Goal: Information Seeking & Learning: Learn about a topic

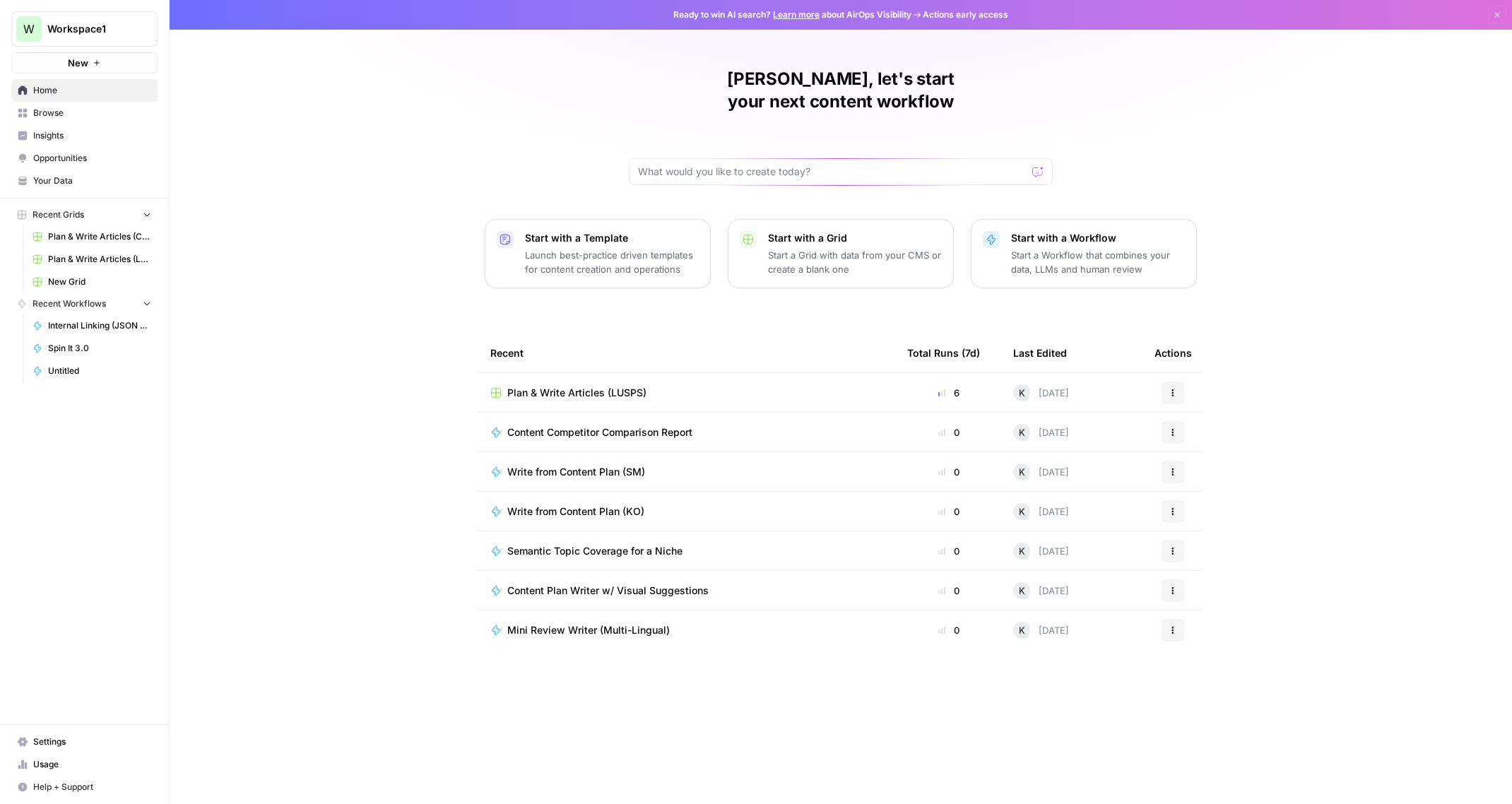
click at [108, 116] on span "Browse" at bounding box center [92, 113] width 118 height 13
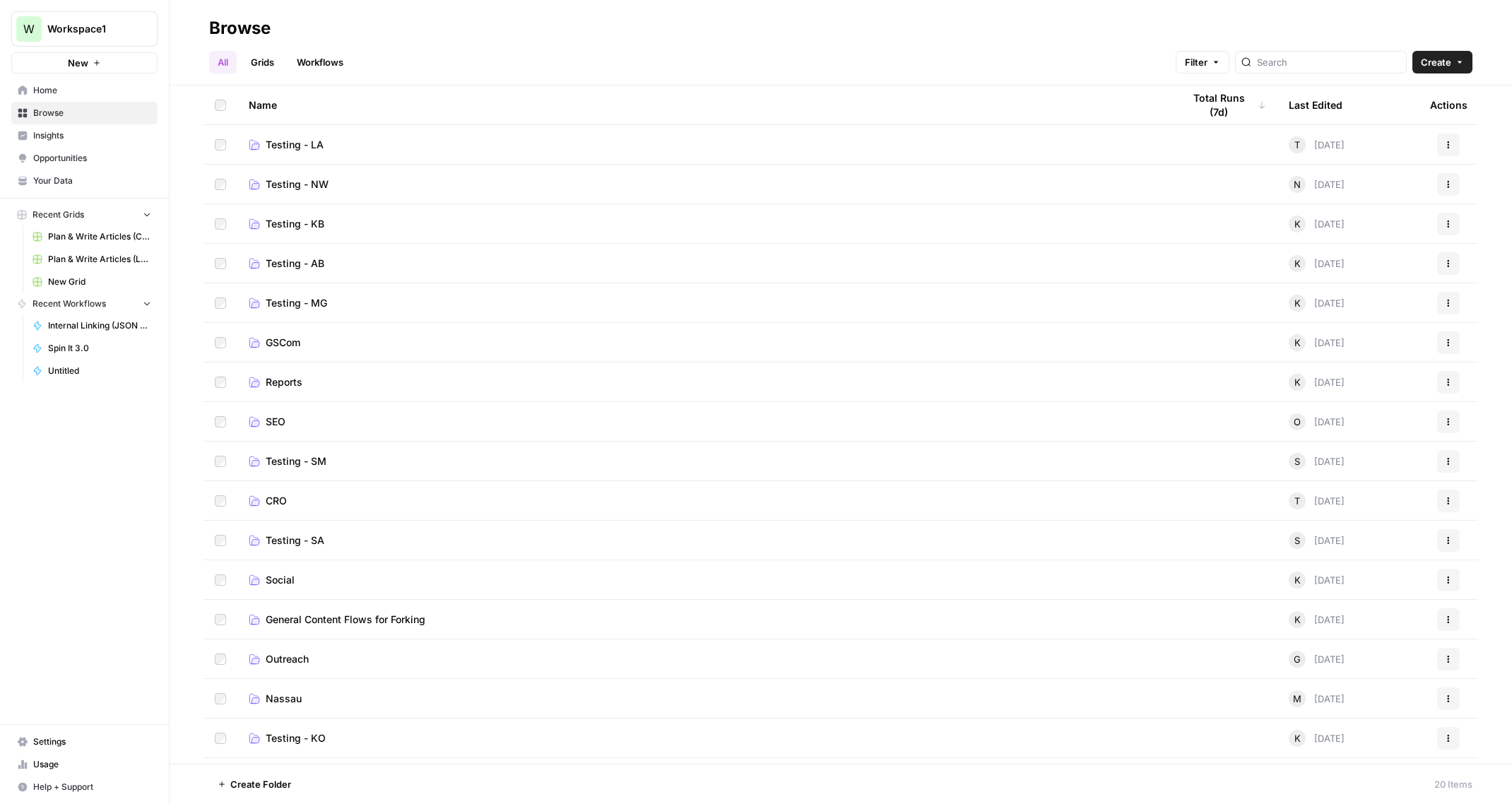
click at [340, 177] on link "Testing - NW" at bounding box center [705, 184] width 912 height 14
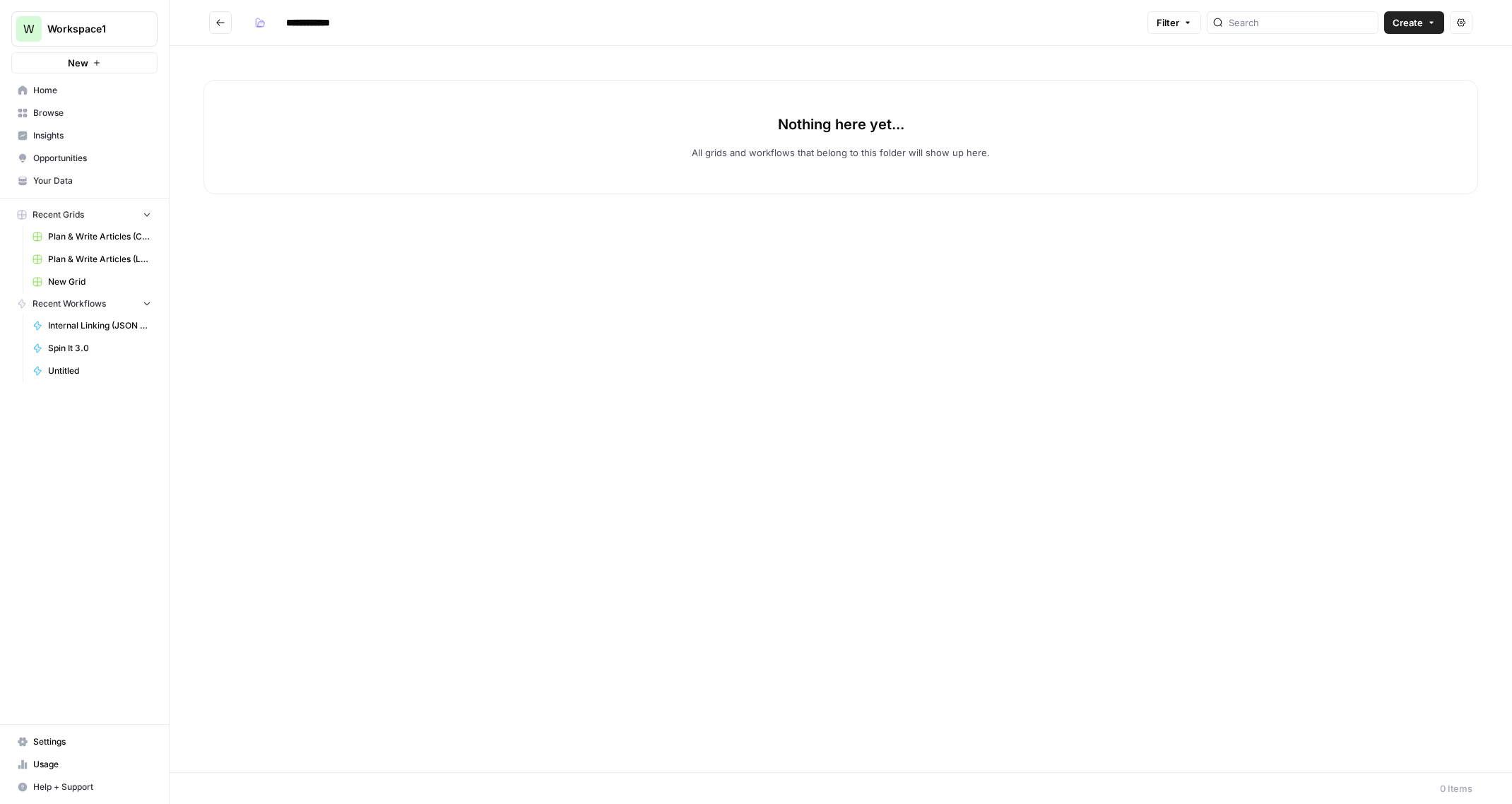
click at [220, 23] on icon "Go back" at bounding box center [220, 23] width 10 height 10
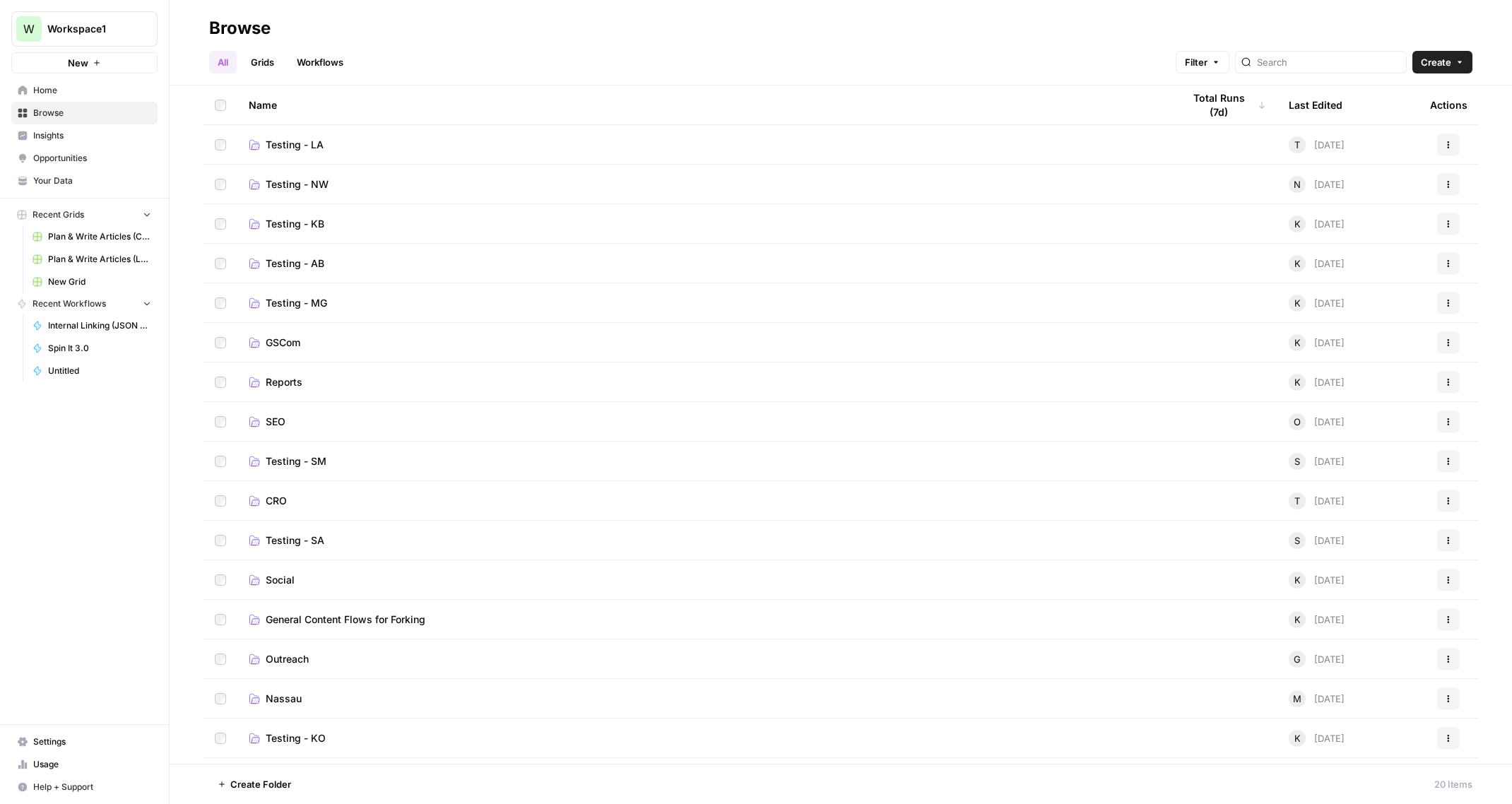
click at [340, 462] on link "Testing - SM" at bounding box center [705, 462] width 912 height 14
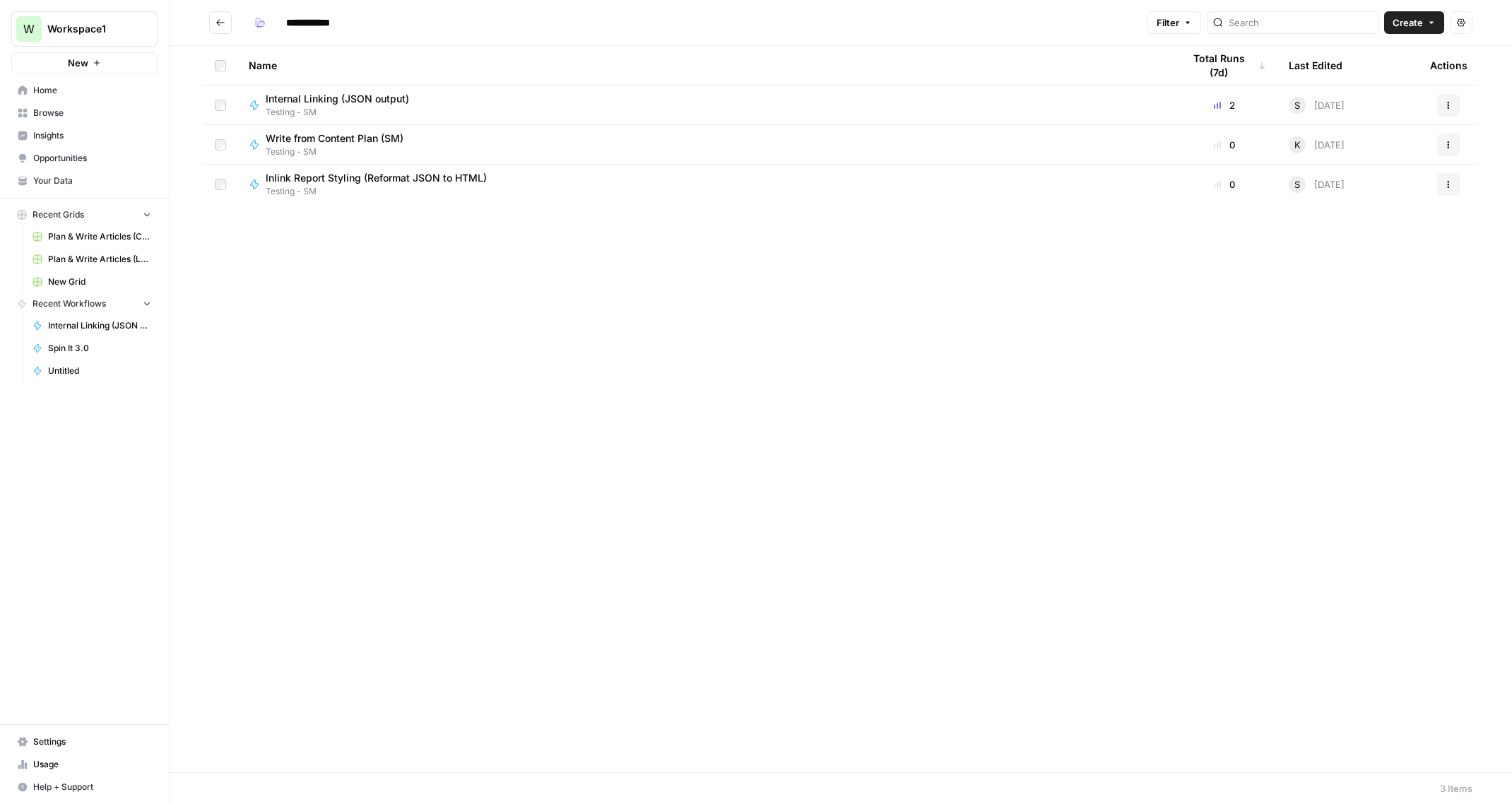
click at [219, 27] on icon "Go back" at bounding box center [220, 23] width 10 height 10
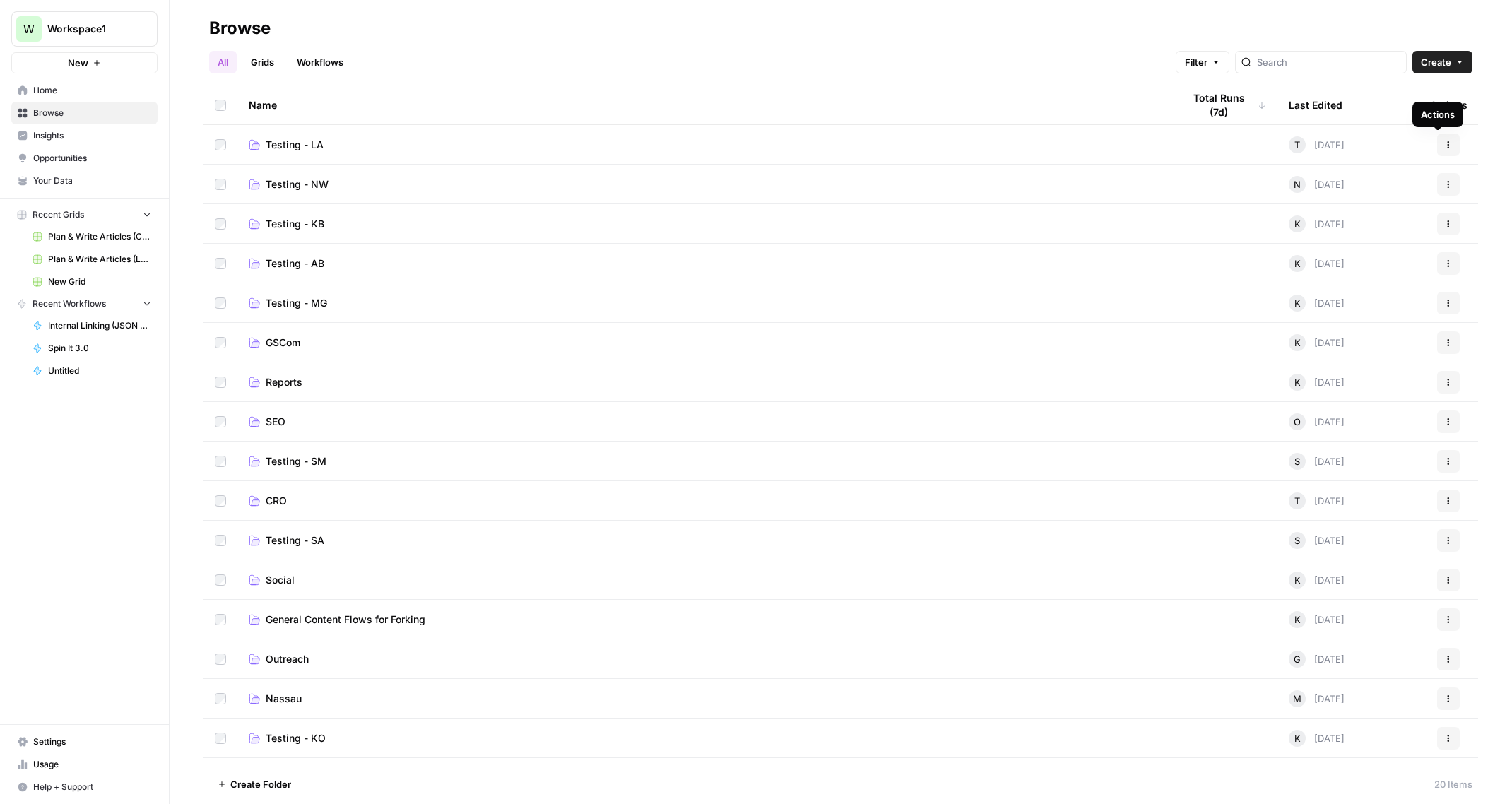
click at [1442, 147] on button "Actions" at bounding box center [1448, 145] width 23 height 23
click at [1340, 194] on span "[PERSON_NAME]" at bounding box center [1374, 198] width 113 height 14
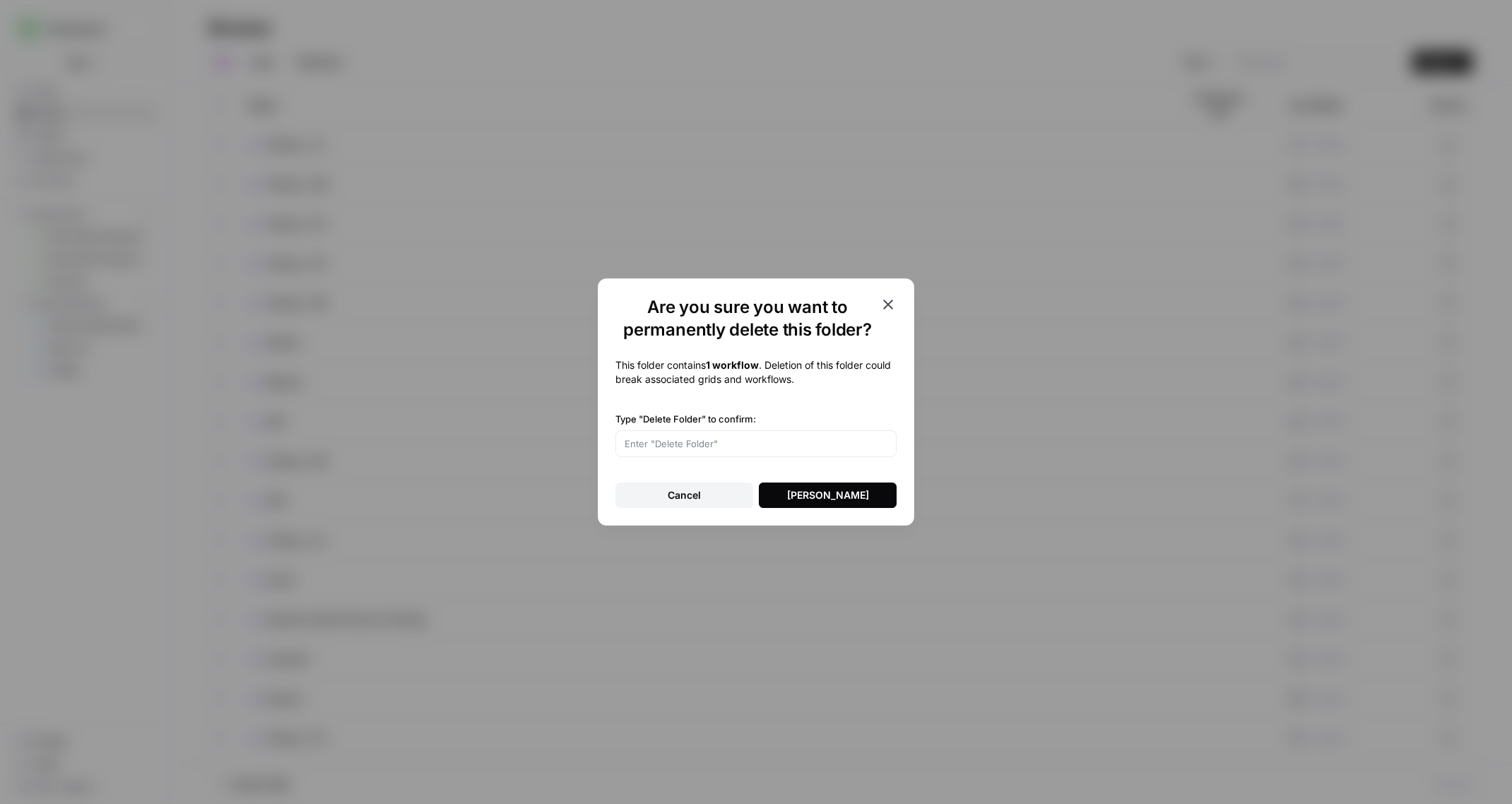
click at [748, 436] on div at bounding box center [756, 444] width 281 height 27
click at [698, 487] on button "Cancel" at bounding box center [684, 496] width 138 height 26
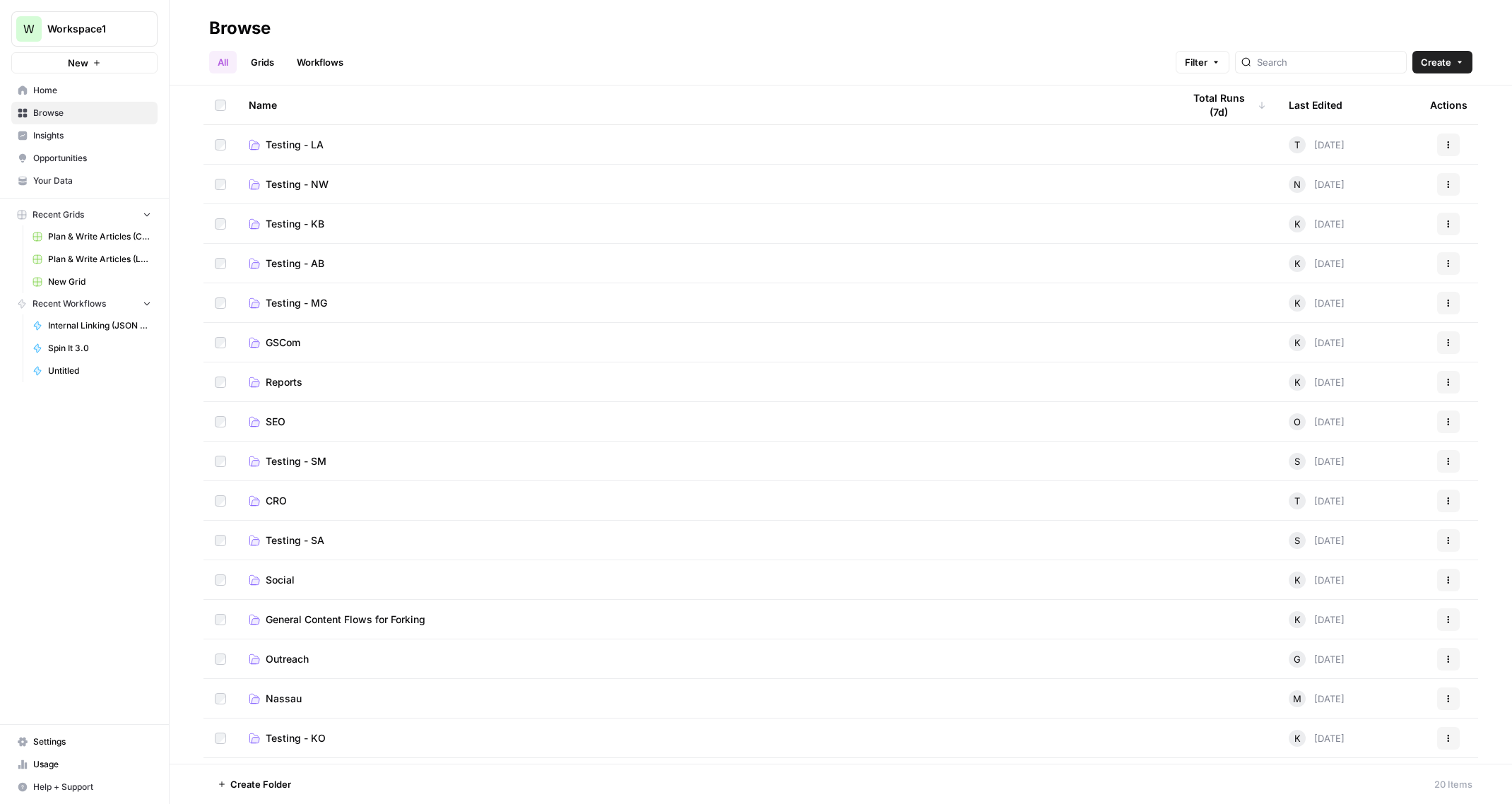
click at [301, 136] on td "Testing - LA" at bounding box center [704, 144] width 934 height 39
click at [307, 145] on span "Testing - LA" at bounding box center [295, 145] width 58 height 14
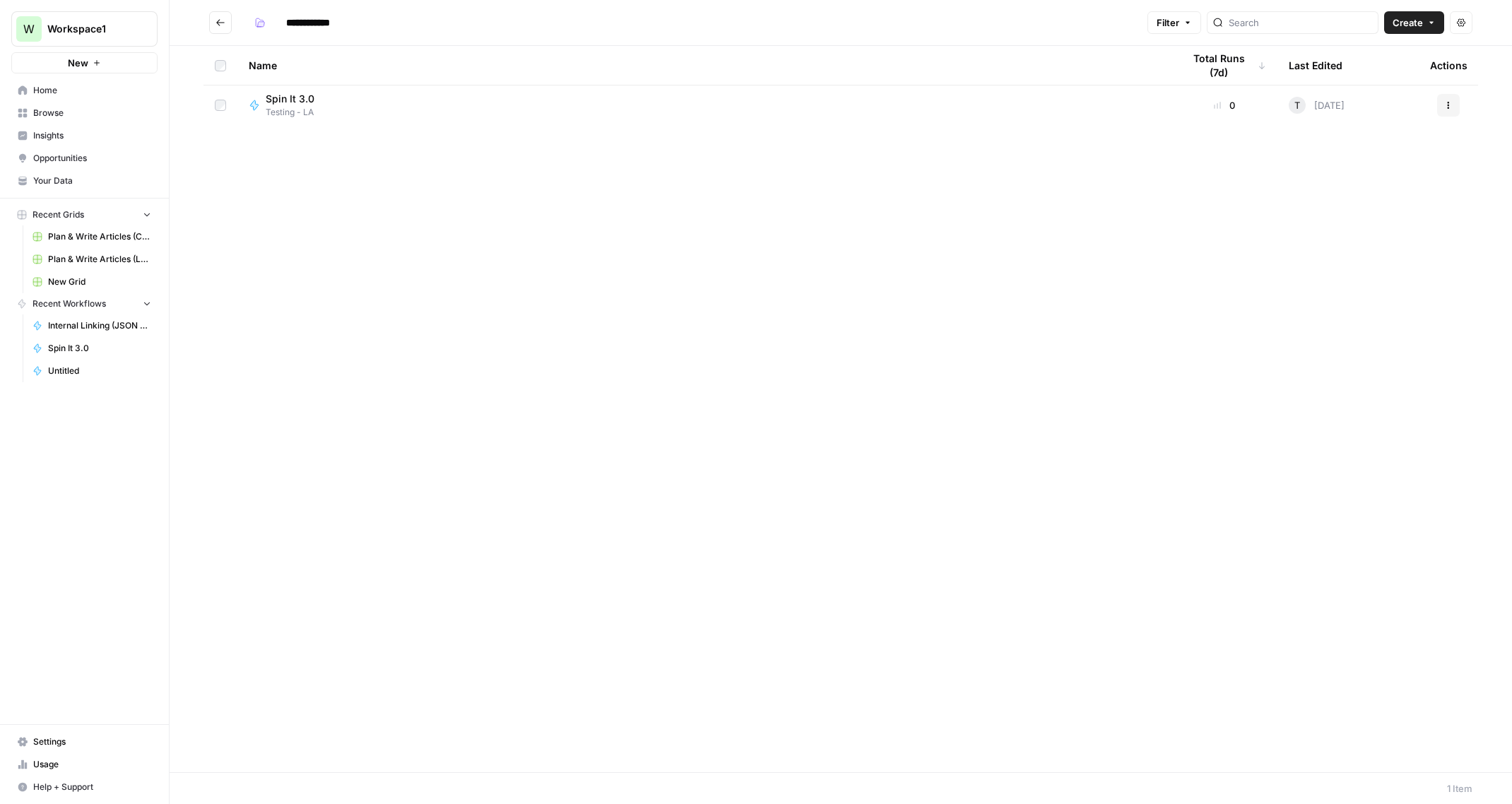
click at [221, 26] on icon "Go back" at bounding box center [220, 23] width 10 height 10
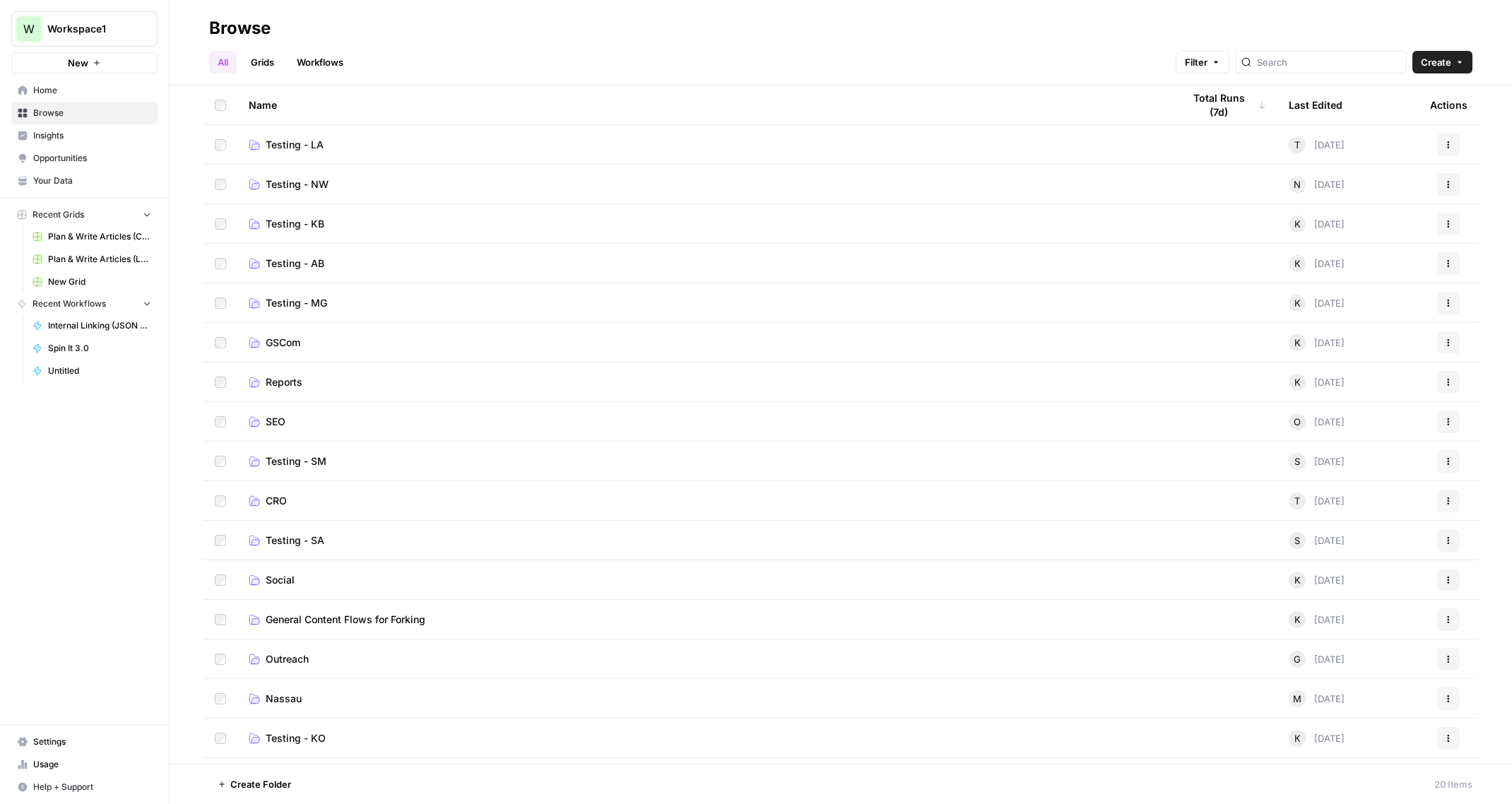
click at [311, 142] on span "Testing - LA" at bounding box center [295, 145] width 58 height 14
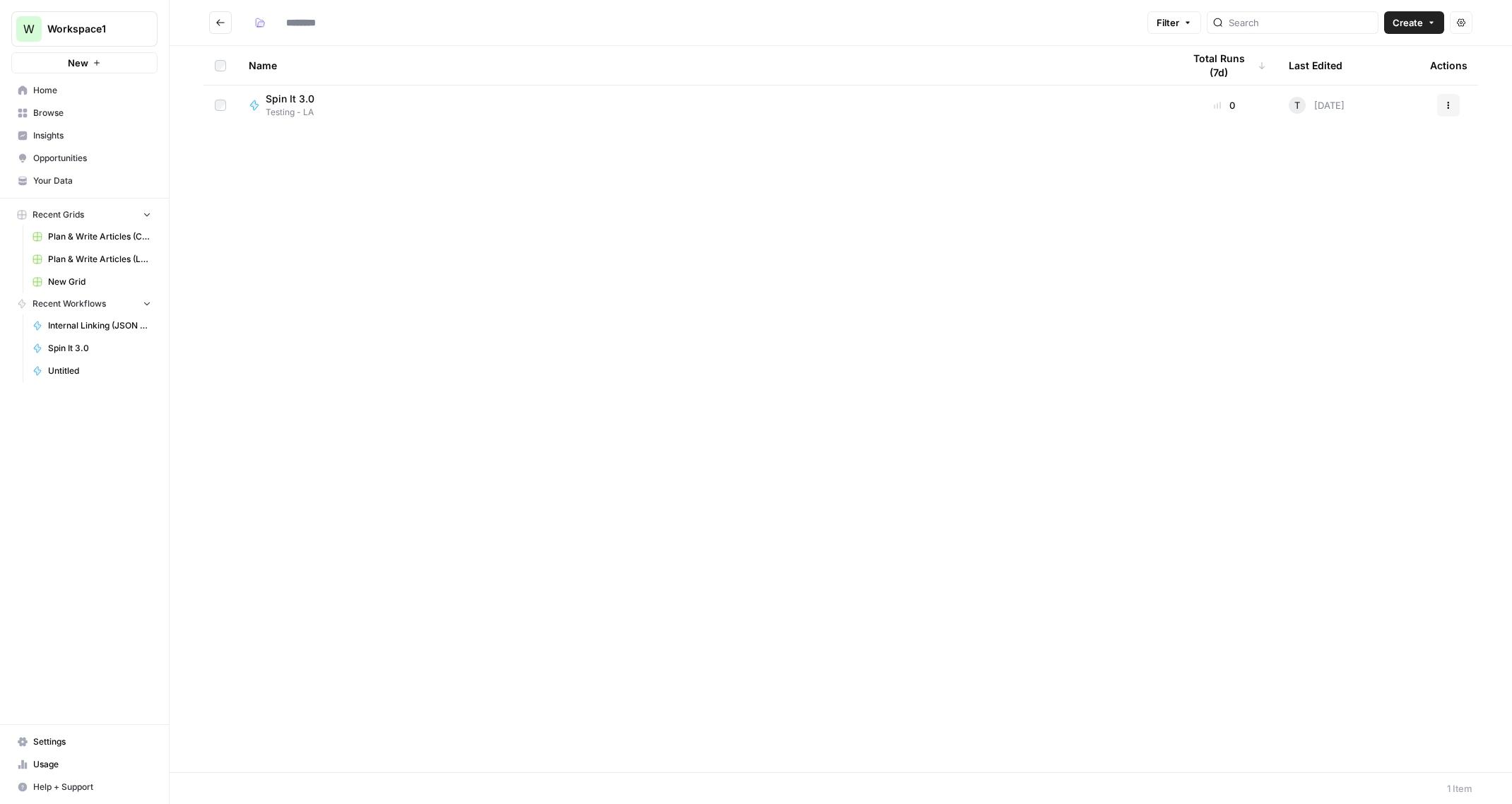
type input "**********"
click at [1451, 106] on icon "button" at bounding box center [1448, 106] width 9 height 9
click at [1357, 230] on span "Duplicate" at bounding box center [1384, 230] width 113 height 14
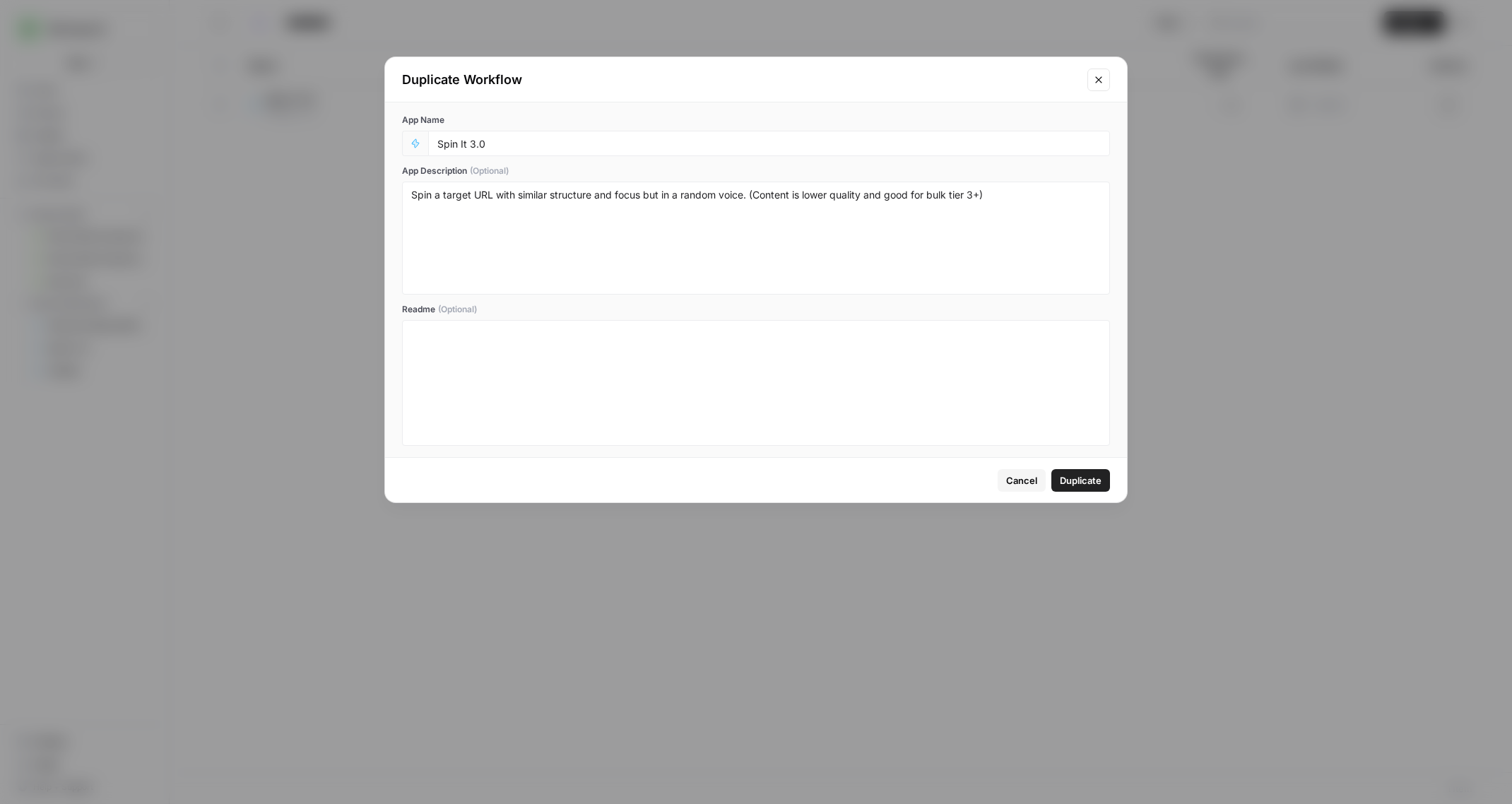
click at [1089, 478] on span "Duplicate" at bounding box center [1080, 481] width 42 height 14
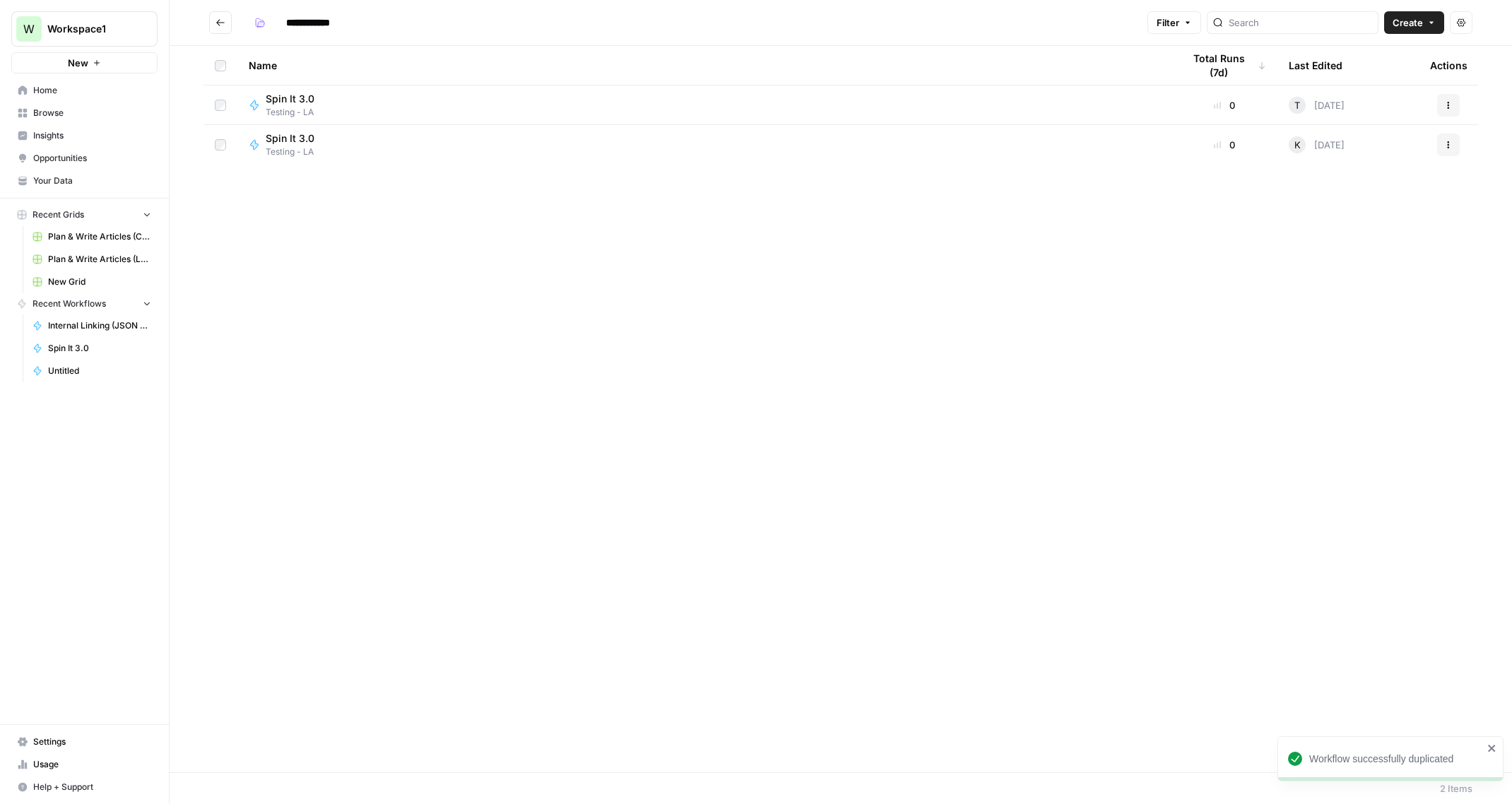
click at [1452, 147] on button "Actions" at bounding box center [1448, 145] width 23 height 23
click at [1360, 225] on span "Move To" at bounding box center [1384, 230] width 113 height 14
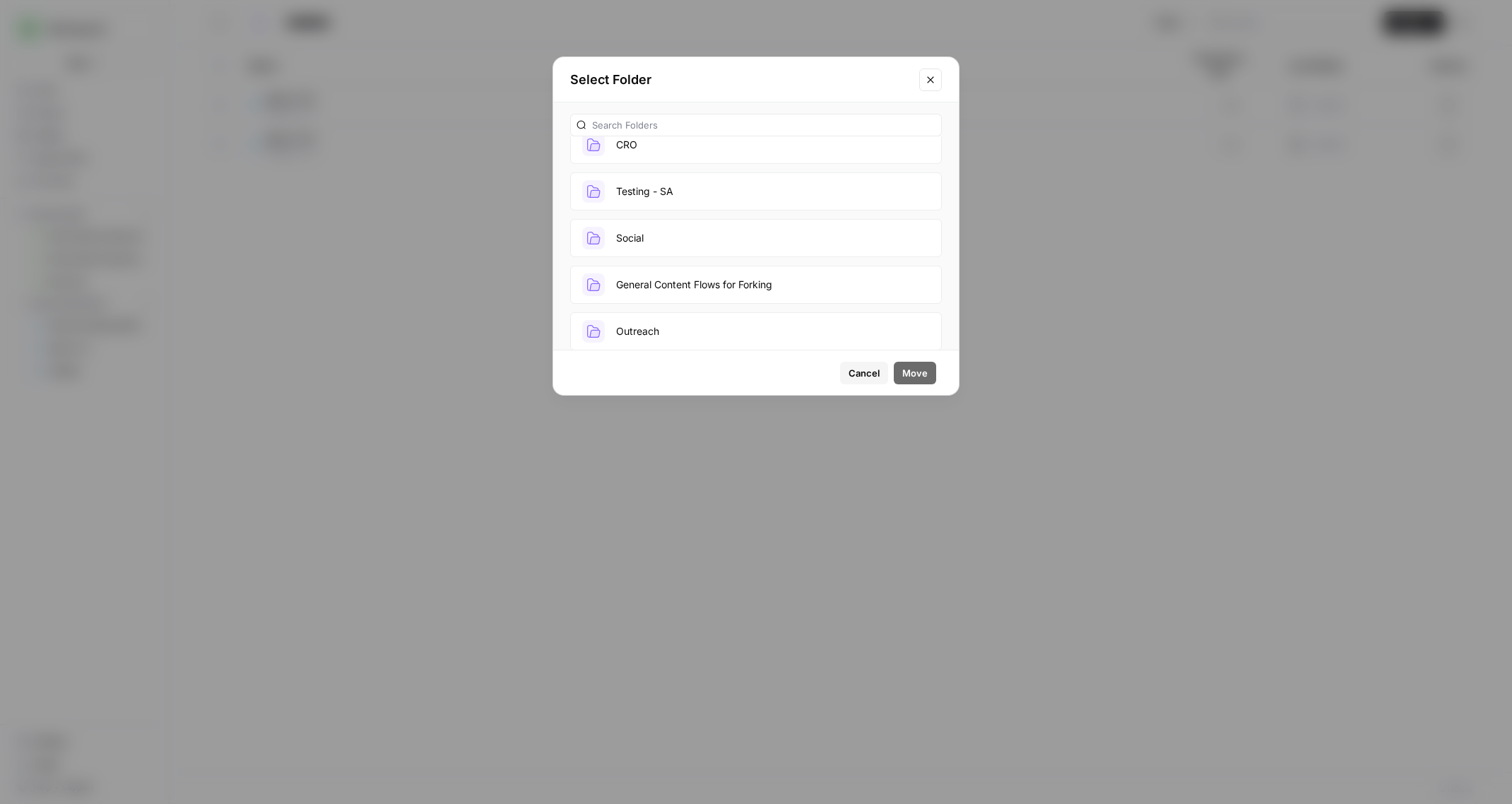
scroll to position [488, 0]
click at [759, 278] on button "General Content Flows for Forking" at bounding box center [756, 283] width 371 height 38
click at [915, 372] on span "Move" at bounding box center [915, 373] width 26 height 14
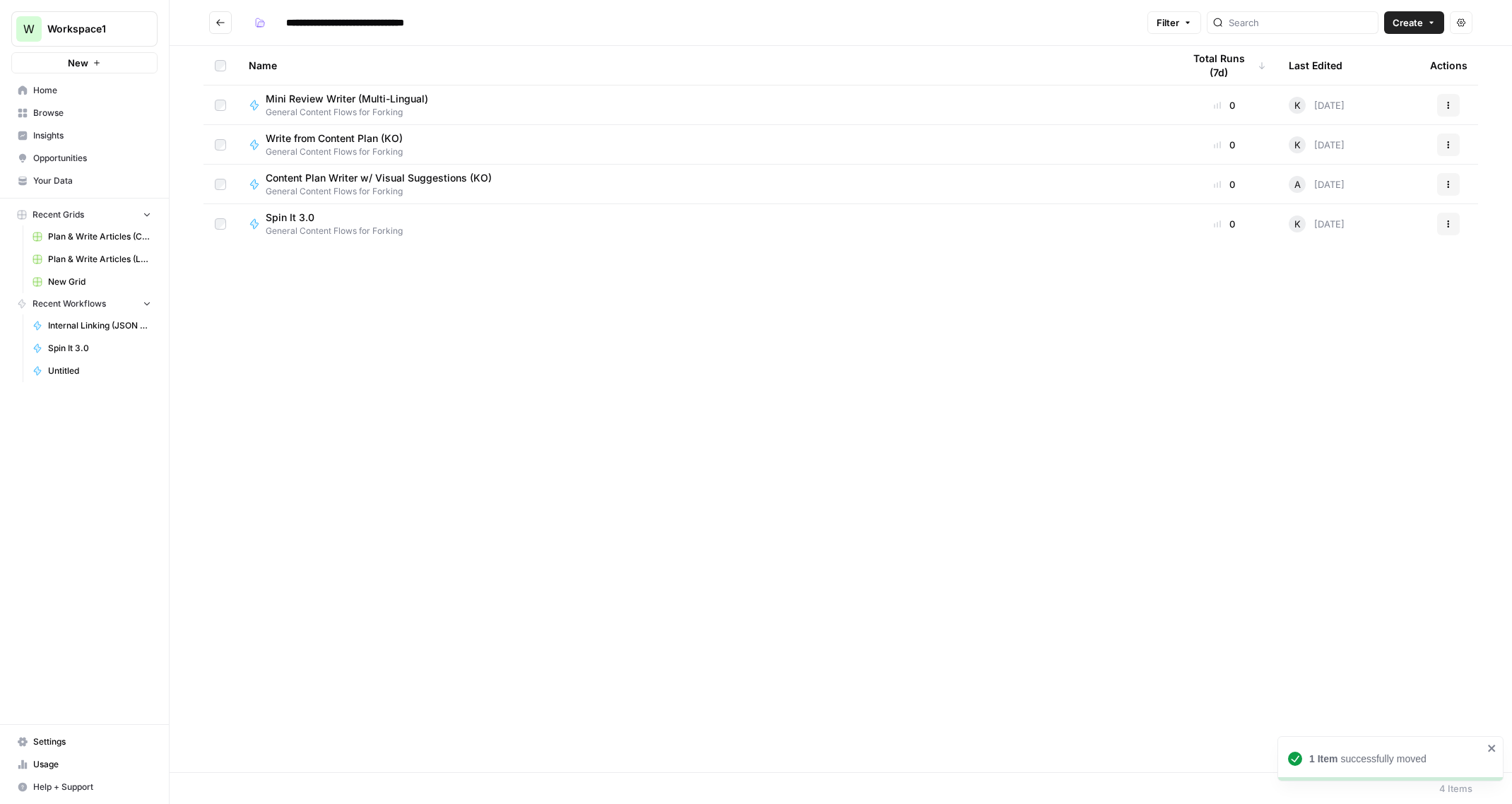
click at [298, 217] on span "Spin It 3.0" at bounding box center [328, 218] width 125 height 14
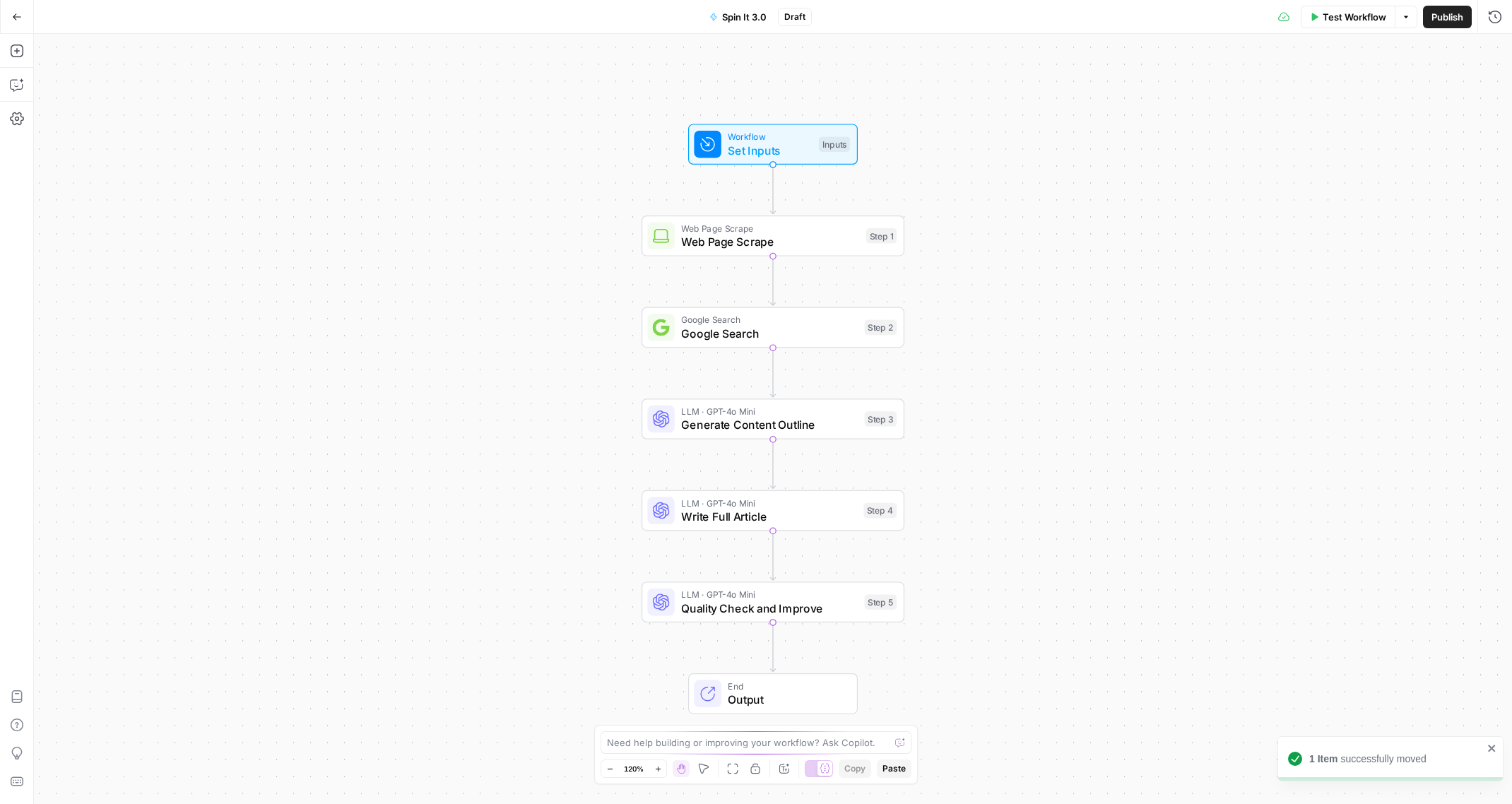
click at [754, 13] on span "Spin It 3.0" at bounding box center [744, 17] width 45 height 14
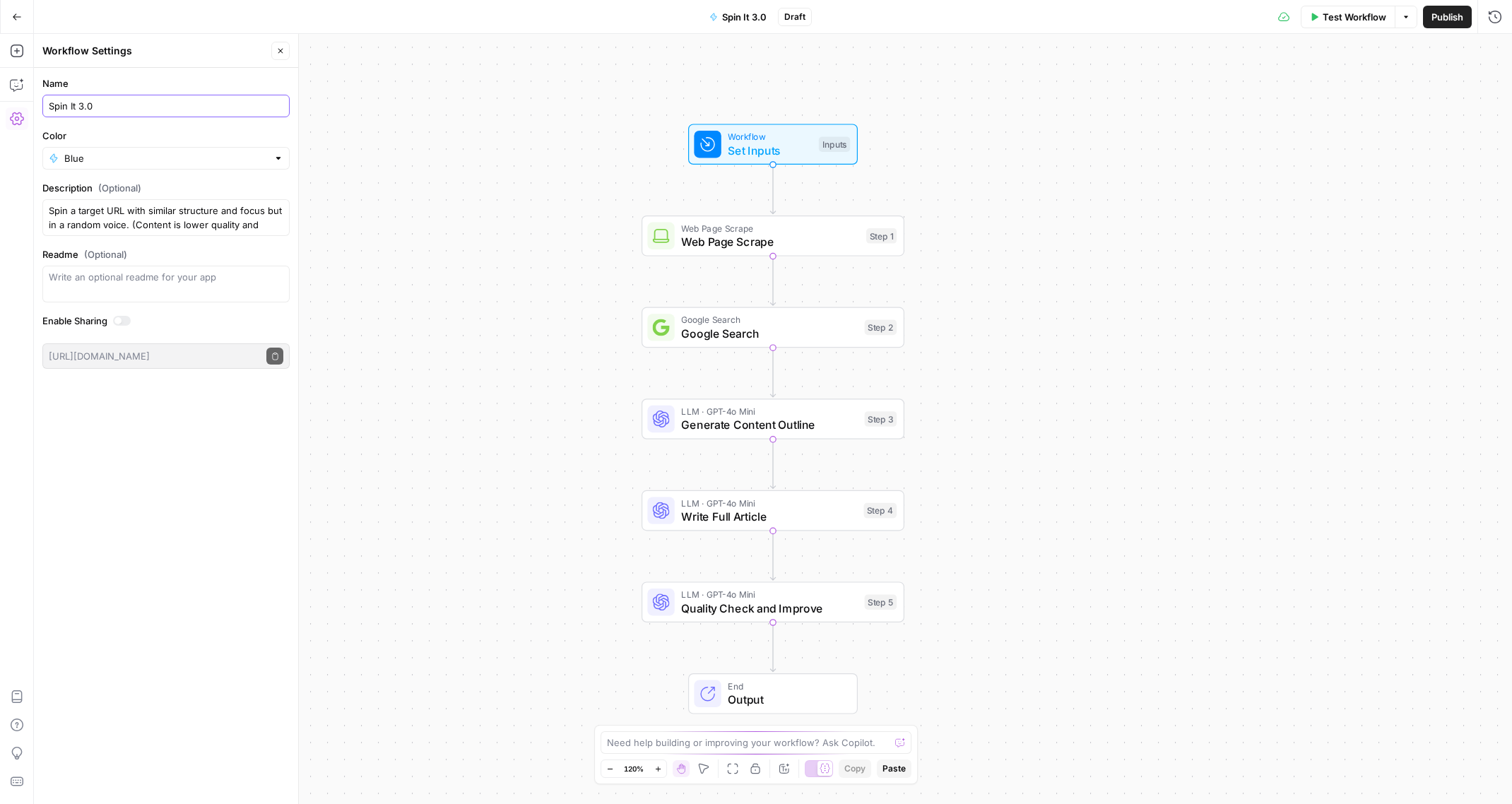
click at [147, 103] on input "Spin It 3.0" at bounding box center [166, 106] width 235 height 14
type input "Spin It 3.0 (KO)"
click at [1447, 19] on span "Publish" at bounding box center [1447, 17] width 32 height 14
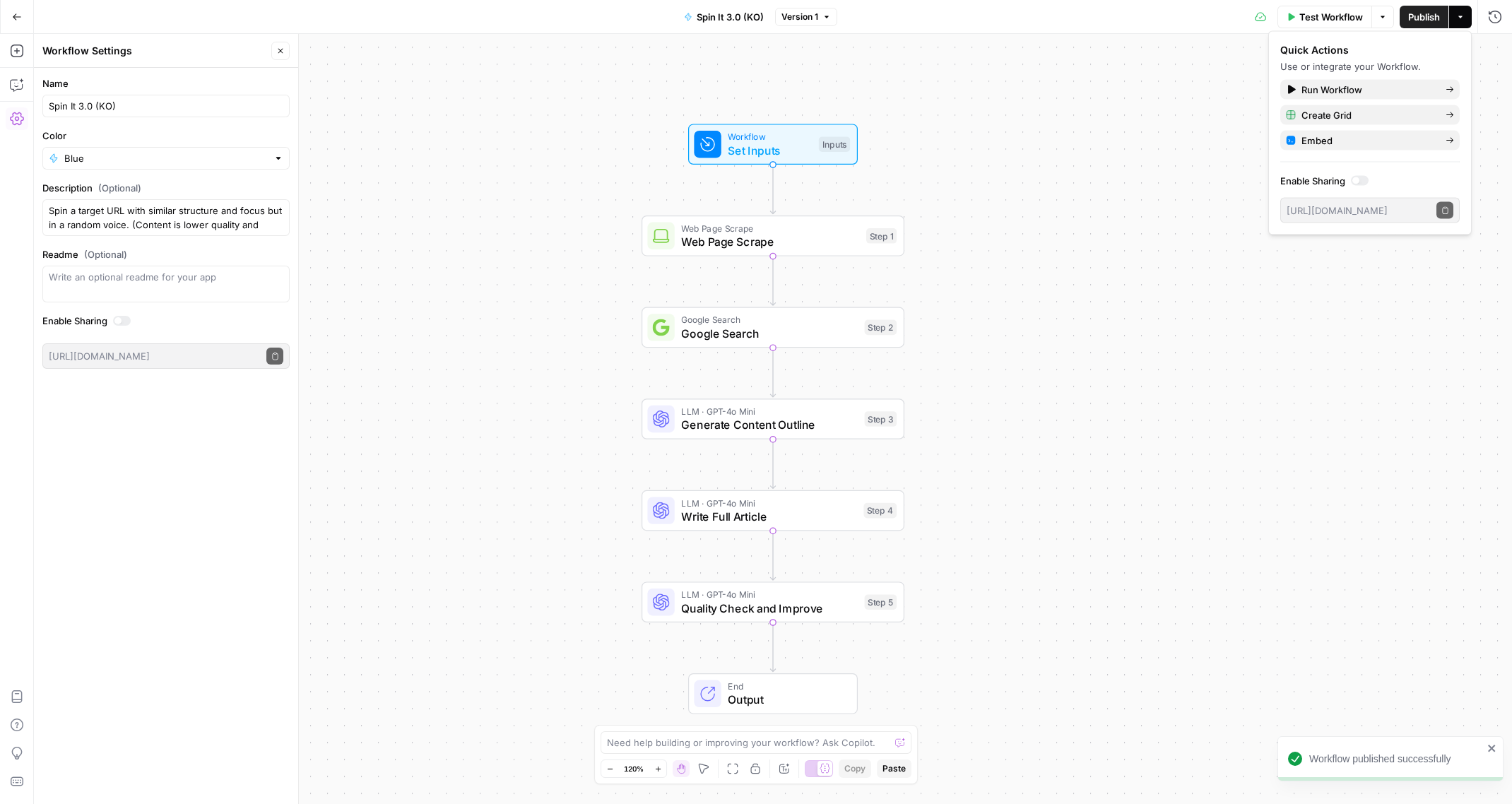
click at [21, 13] on button "Go Back" at bounding box center [17, 17] width 26 height 26
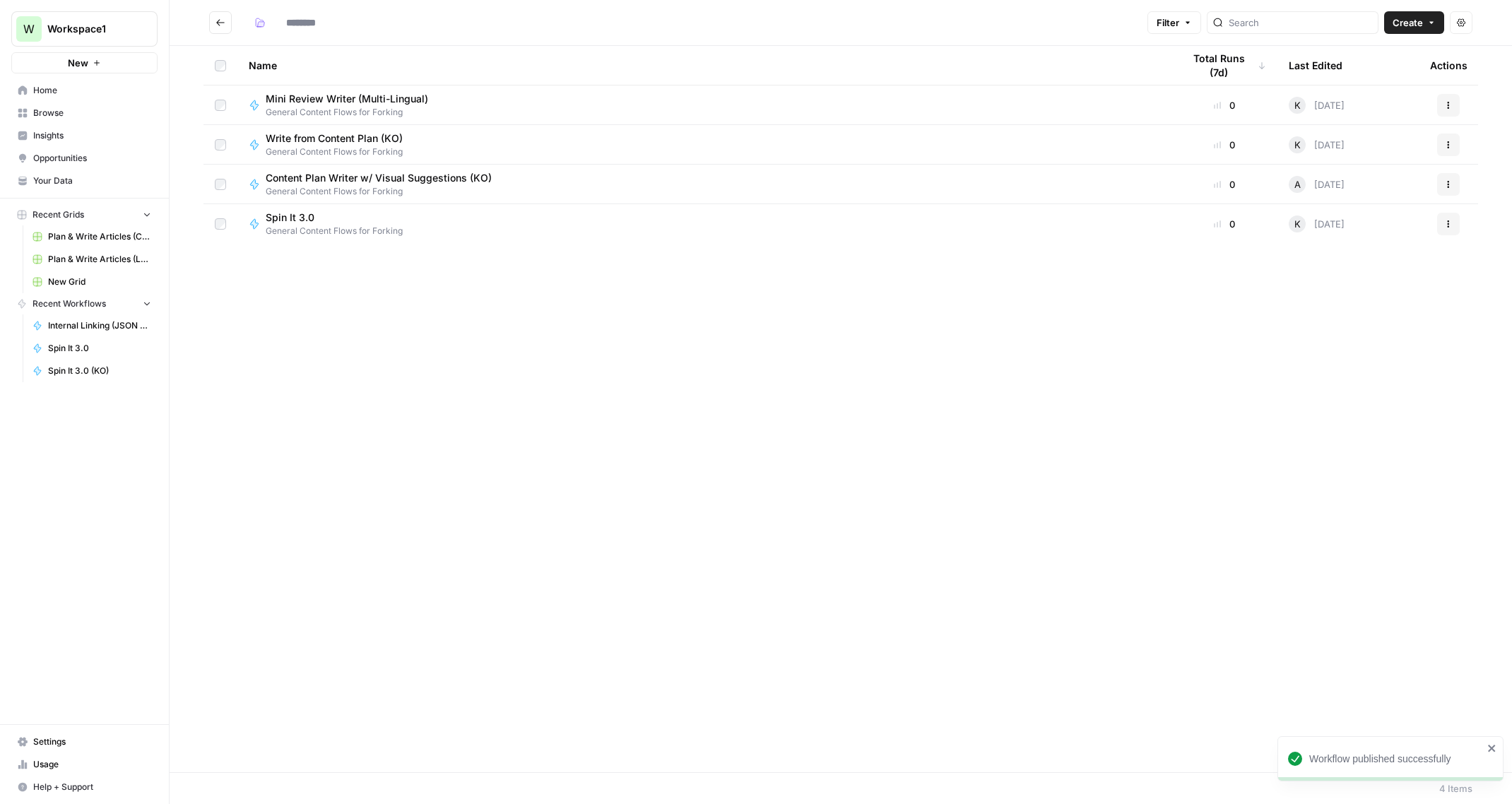
type input "**********"
click at [59, 106] on span "Browse" at bounding box center [92, 113] width 118 height 13
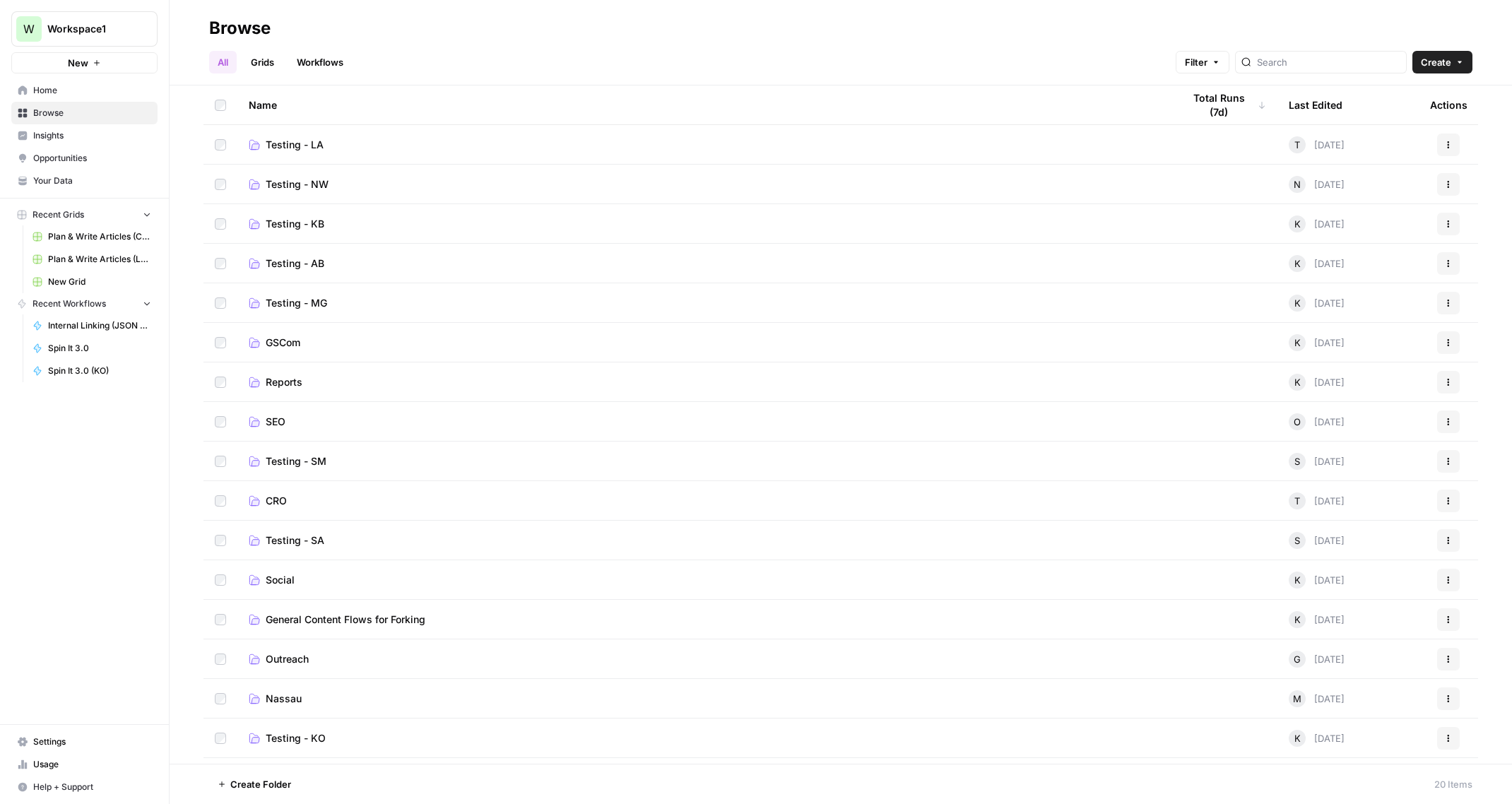
click at [370, 620] on span "General Content Flows for Forking" at bounding box center [345, 620] width 159 height 14
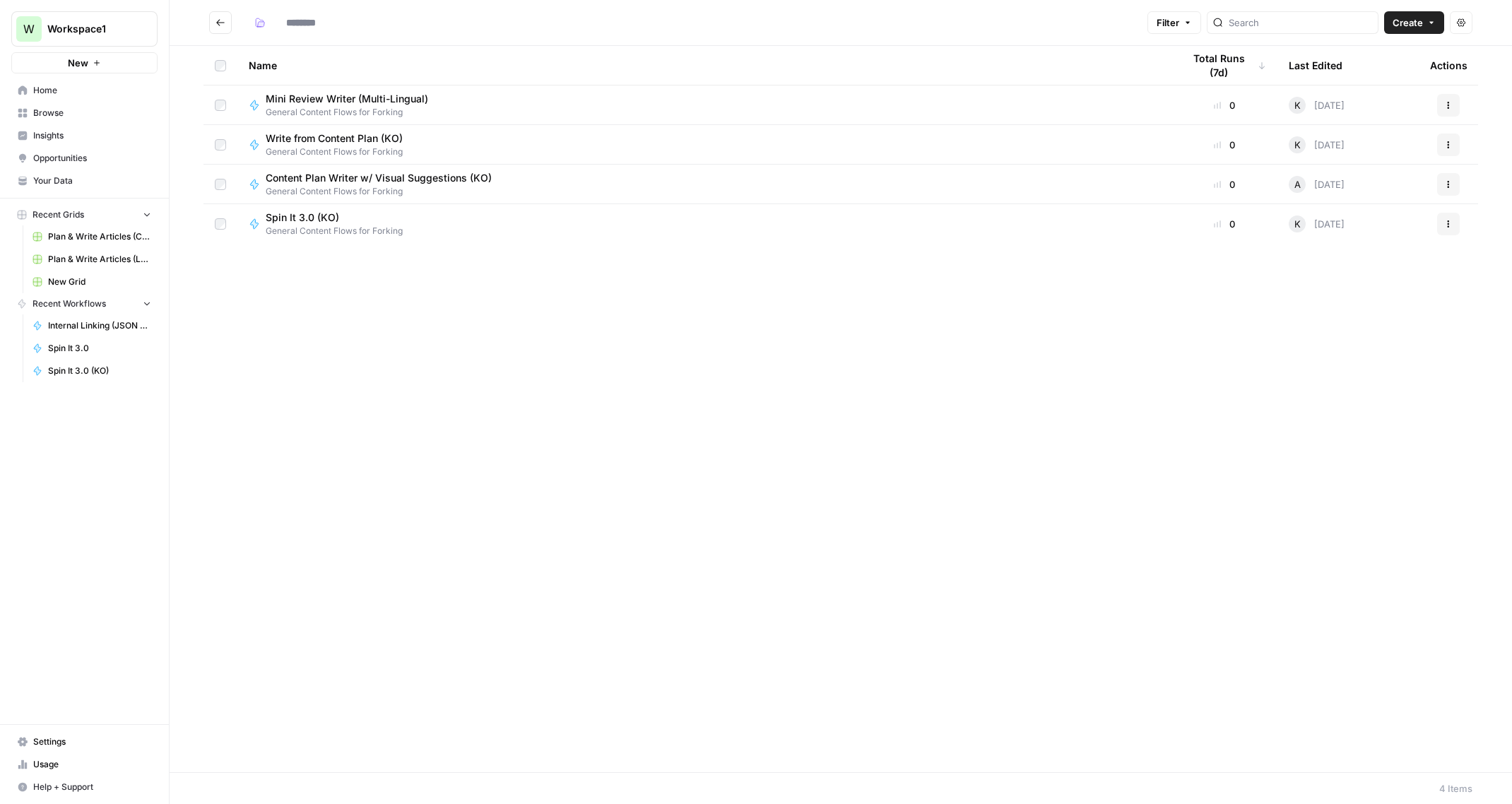
type input "**********"
click at [225, 23] on button "Go back" at bounding box center [220, 23] width 23 height 23
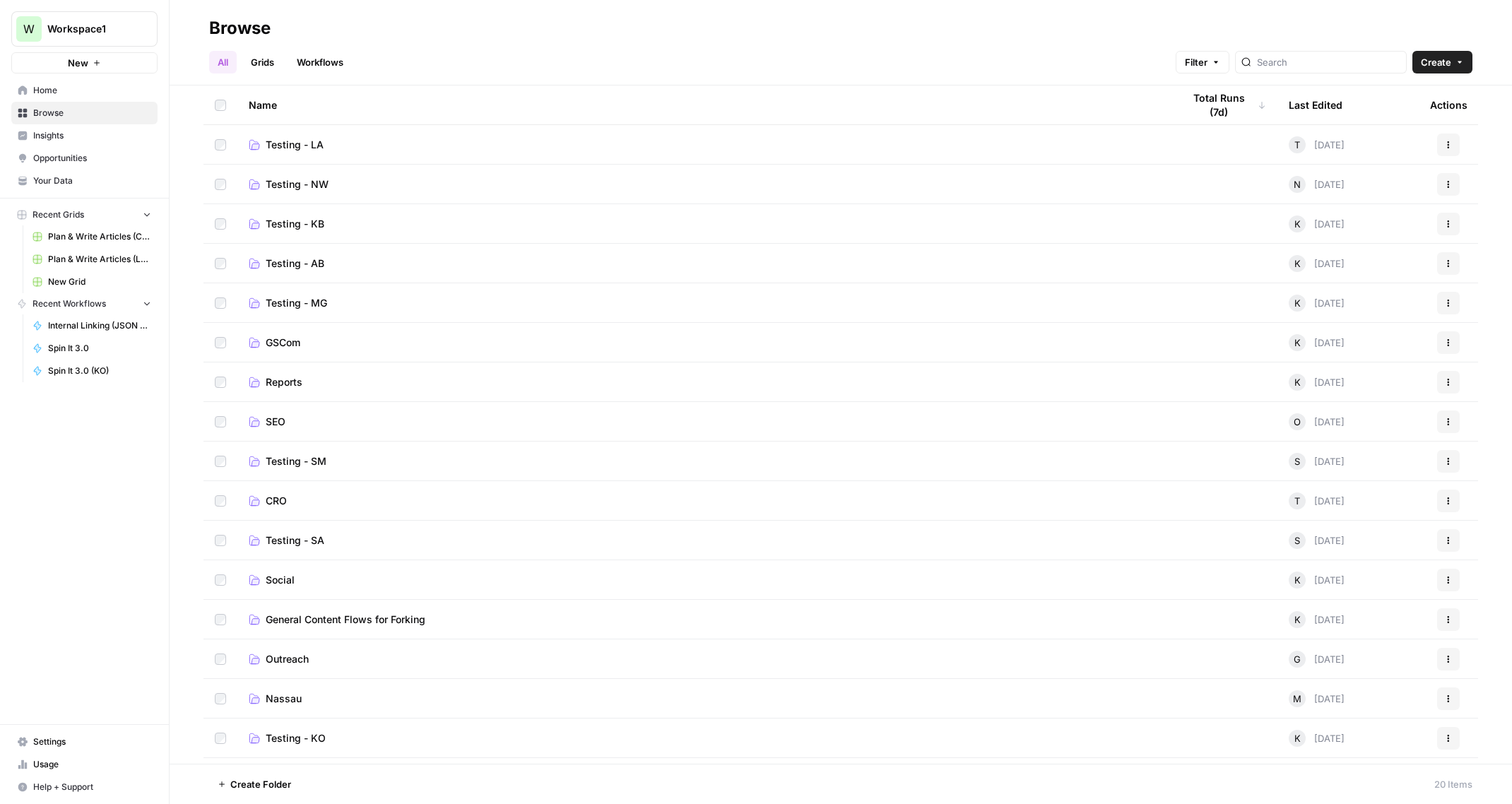
click at [279, 143] on span "Testing - LA" at bounding box center [295, 145] width 58 height 14
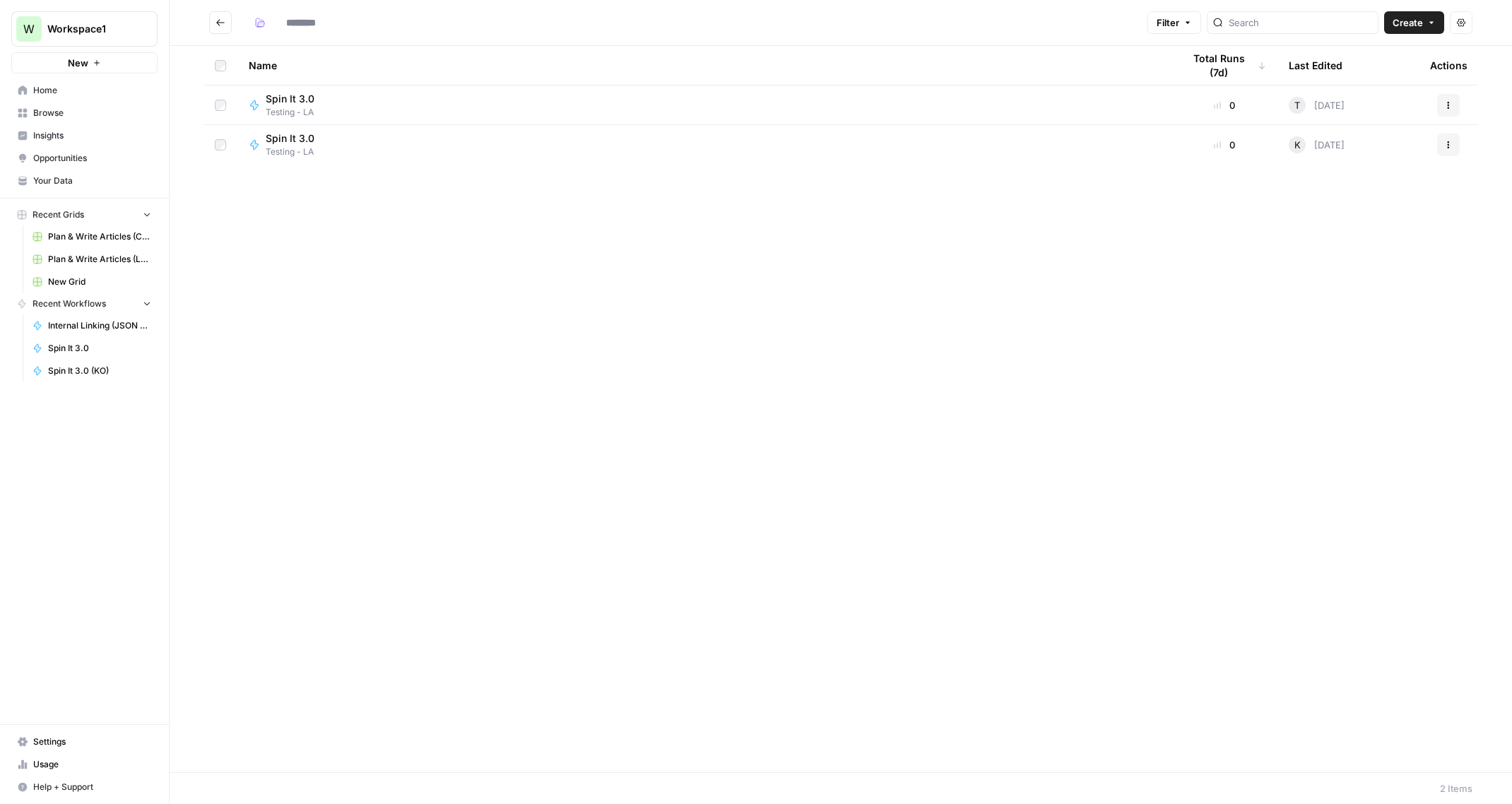
type input "**********"
click at [221, 21] on icon "Go back" at bounding box center [220, 23] width 10 height 10
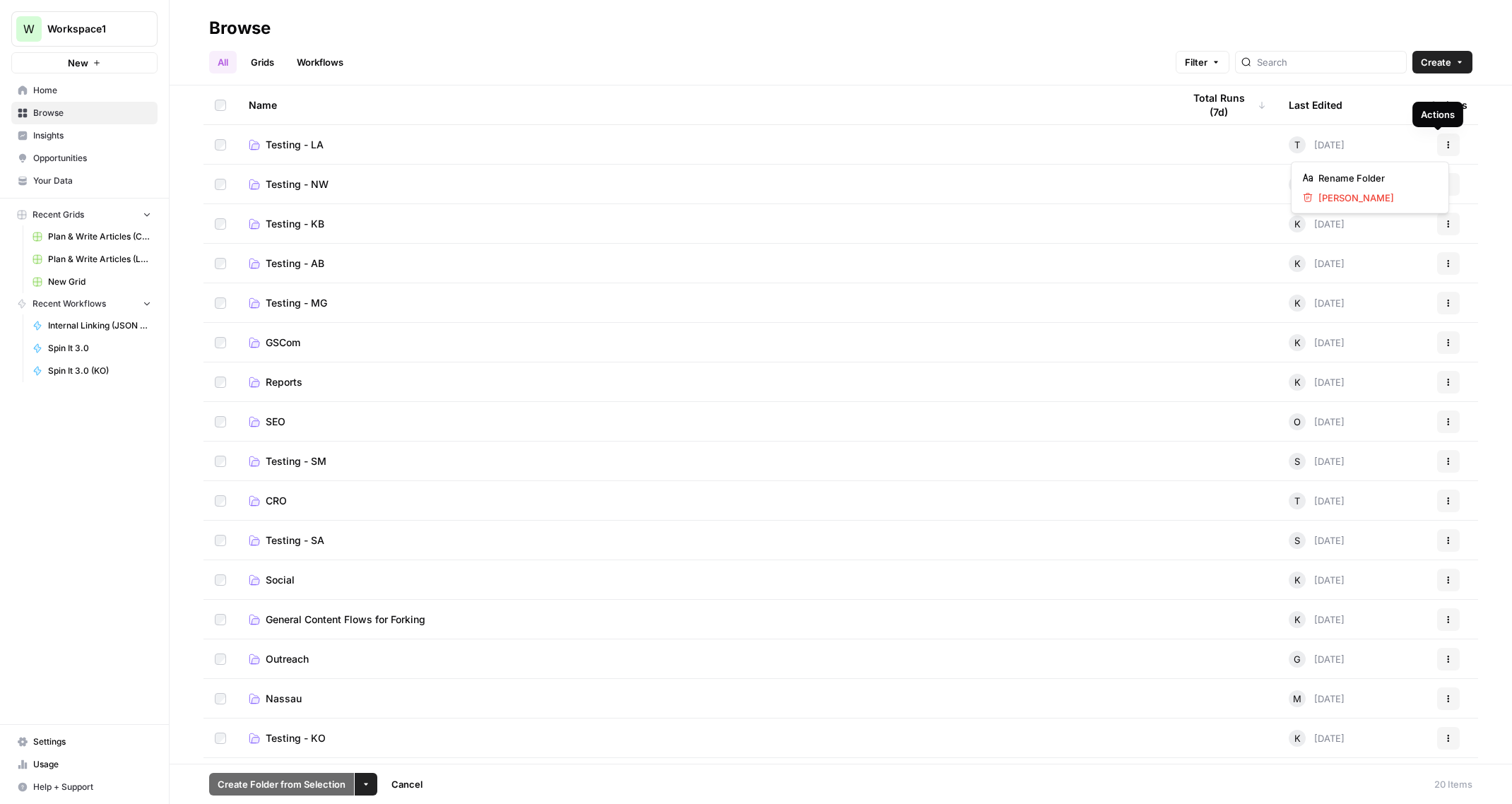
click at [1444, 140] on icon "button" at bounding box center [1448, 145] width 9 height 9
click at [1362, 193] on span "[PERSON_NAME]" at bounding box center [1374, 198] width 113 height 14
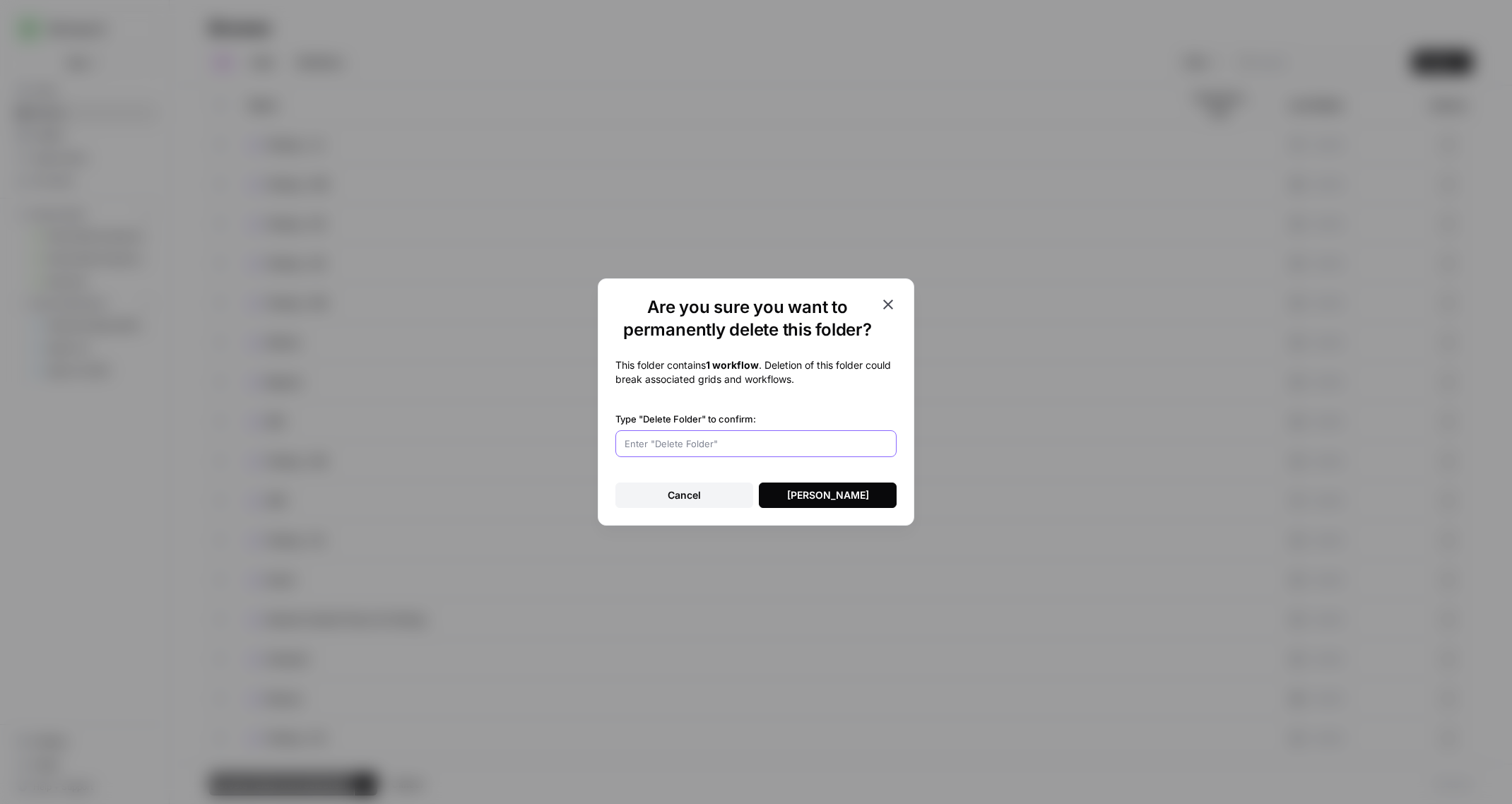
click at [747, 442] on input "Type "Delete Folder" to confirm:" at bounding box center [756, 444] width 263 height 14
type input "[PERSON_NAME]"
click at [838, 493] on div "[PERSON_NAME]" at bounding box center [828, 496] width 82 height 14
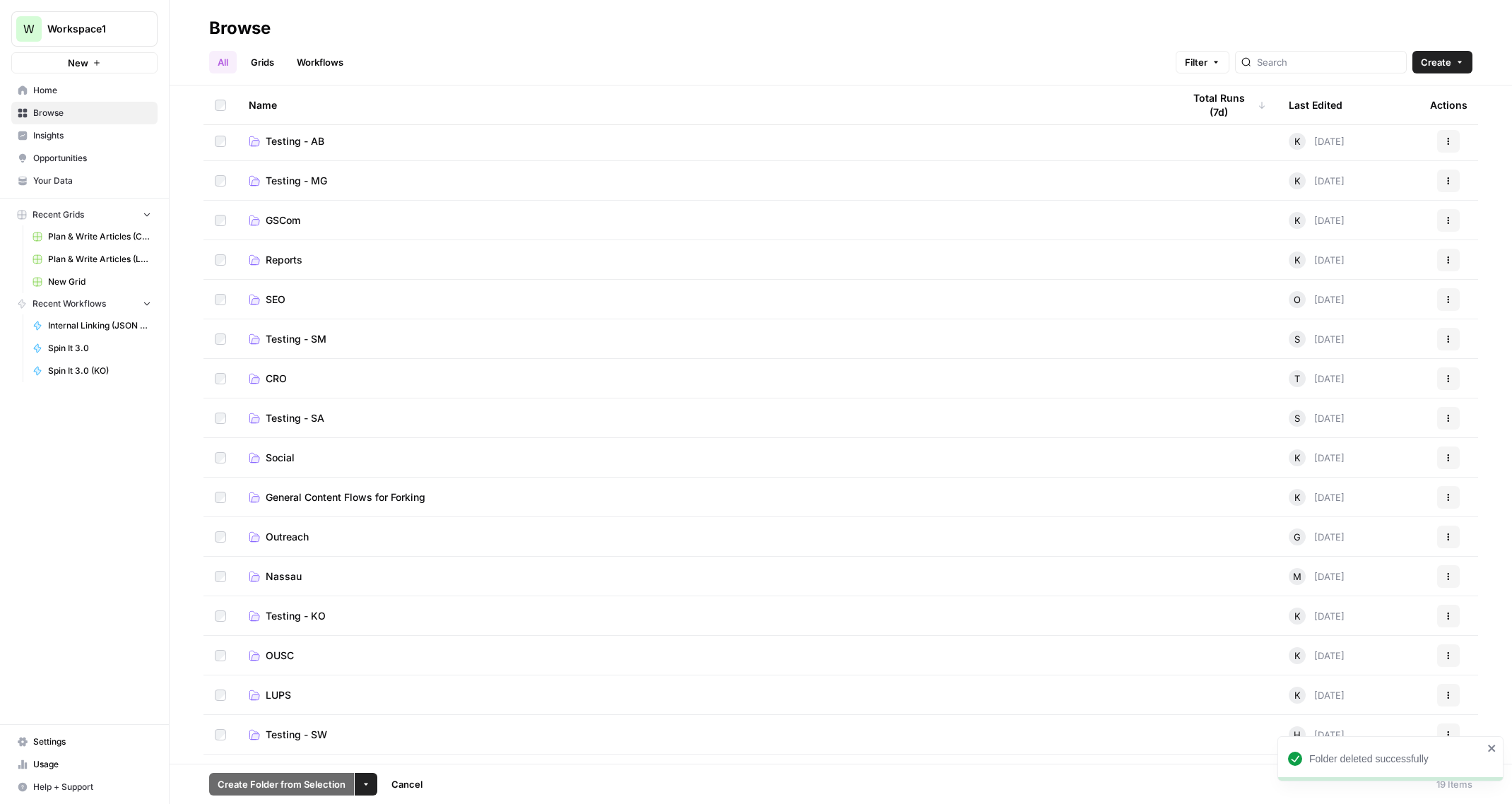
scroll to position [113, 0]
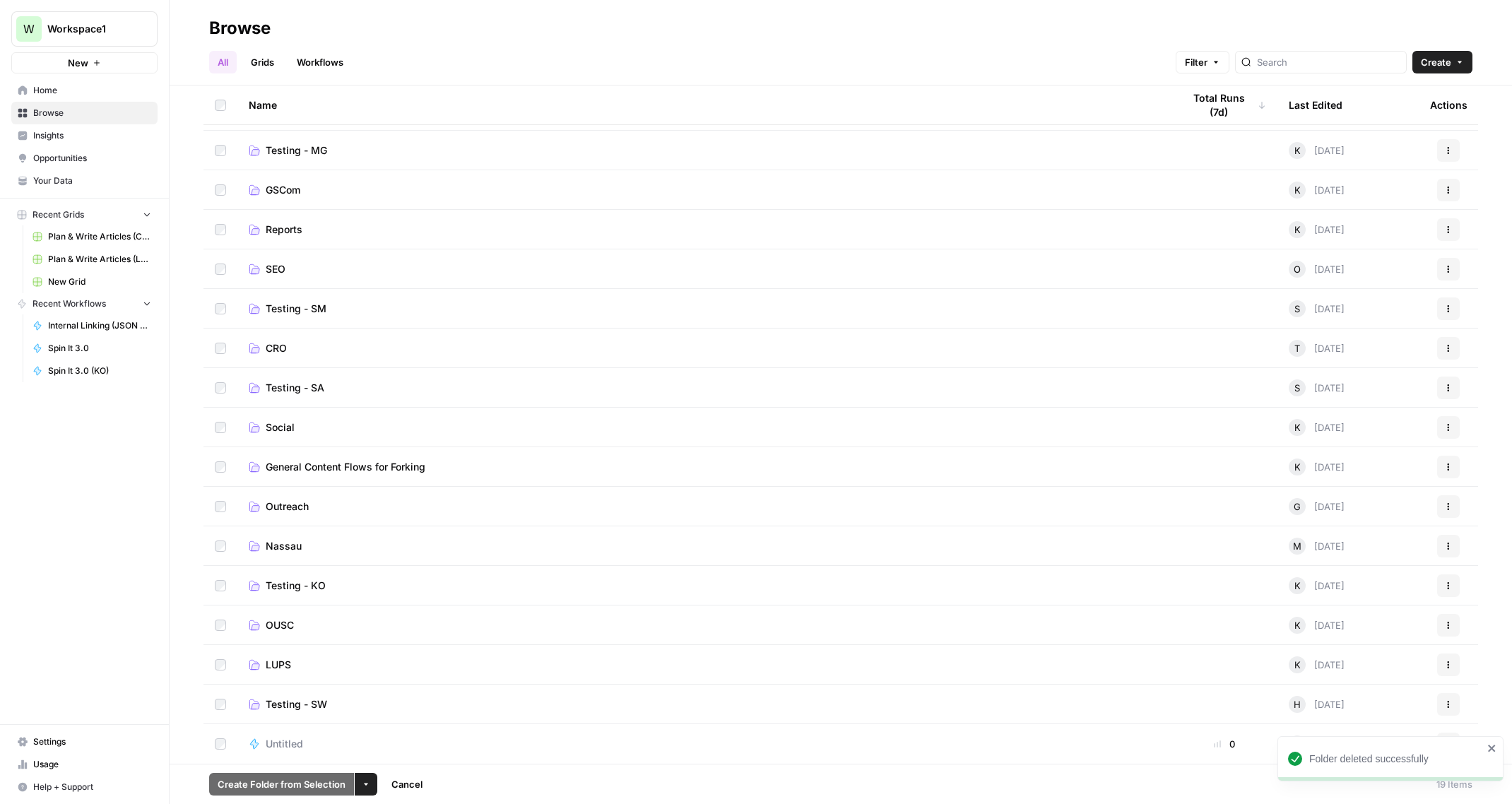
click at [338, 460] on span "General Content Flows for Forking" at bounding box center [345, 467] width 159 height 14
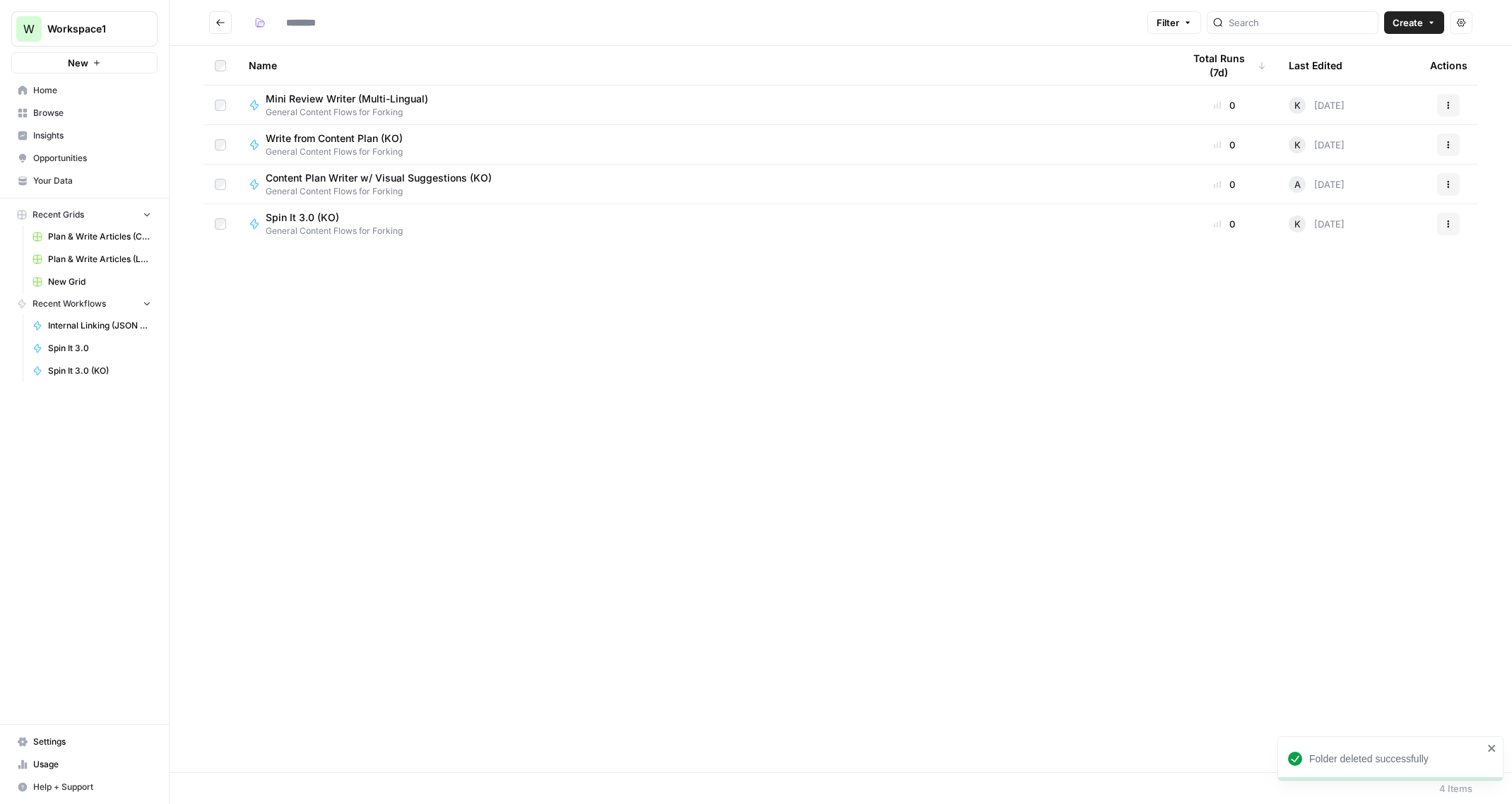
type input "**********"
click at [291, 215] on span "Spin It 3.0 (KO)" at bounding box center [328, 218] width 125 height 14
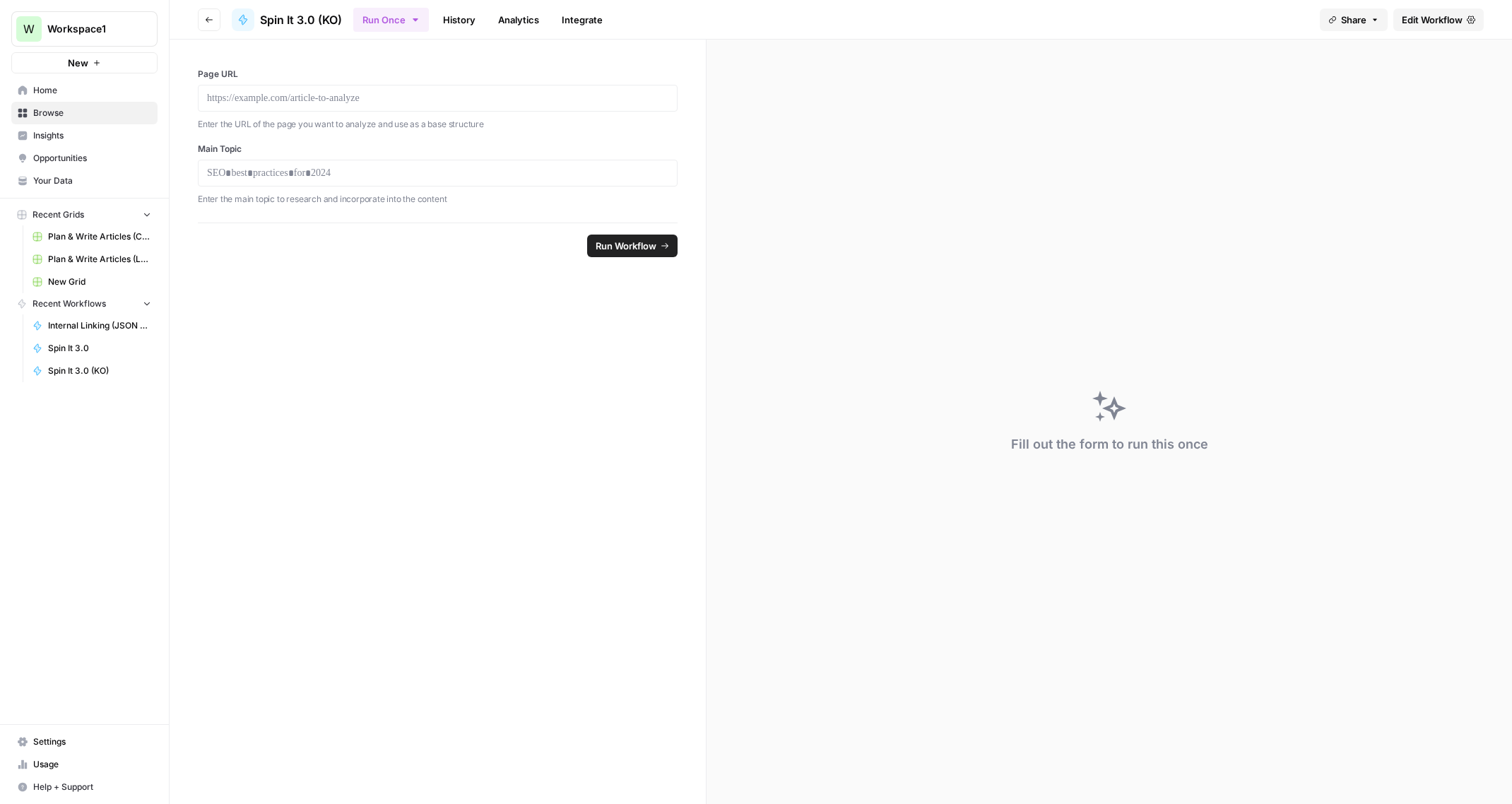
click at [627, 398] on form "Page URL Enter the URL of the page you want to analyze and use as a base struct…" at bounding box center [437, 422] width 537 height 764
click at [54, 179] on span "Your Data" at bounding box center [92, 181] width 118 height 13
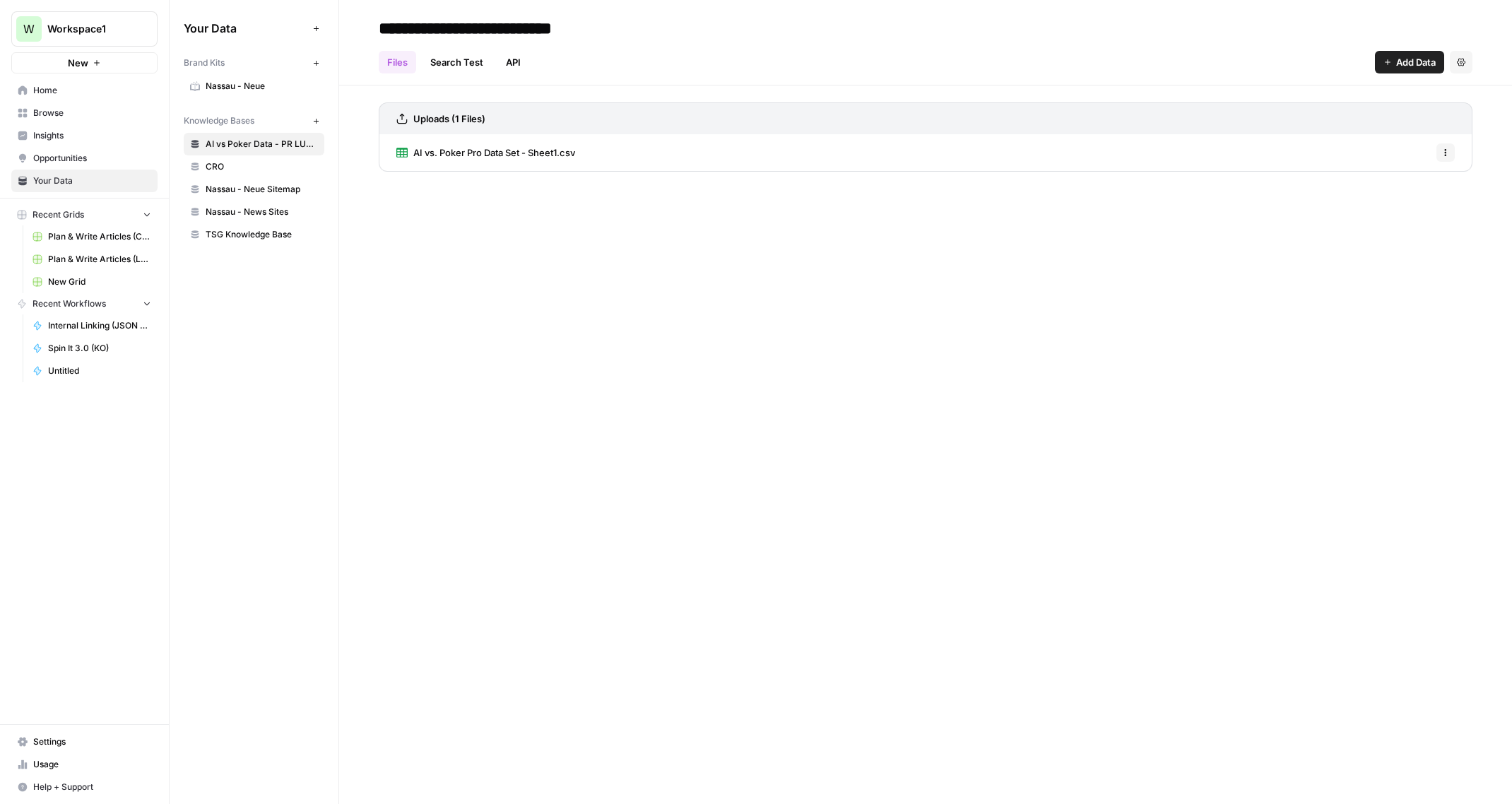
click at [49, 761] on span "Usage" at bounding box center [92, 764] width 118 height 13
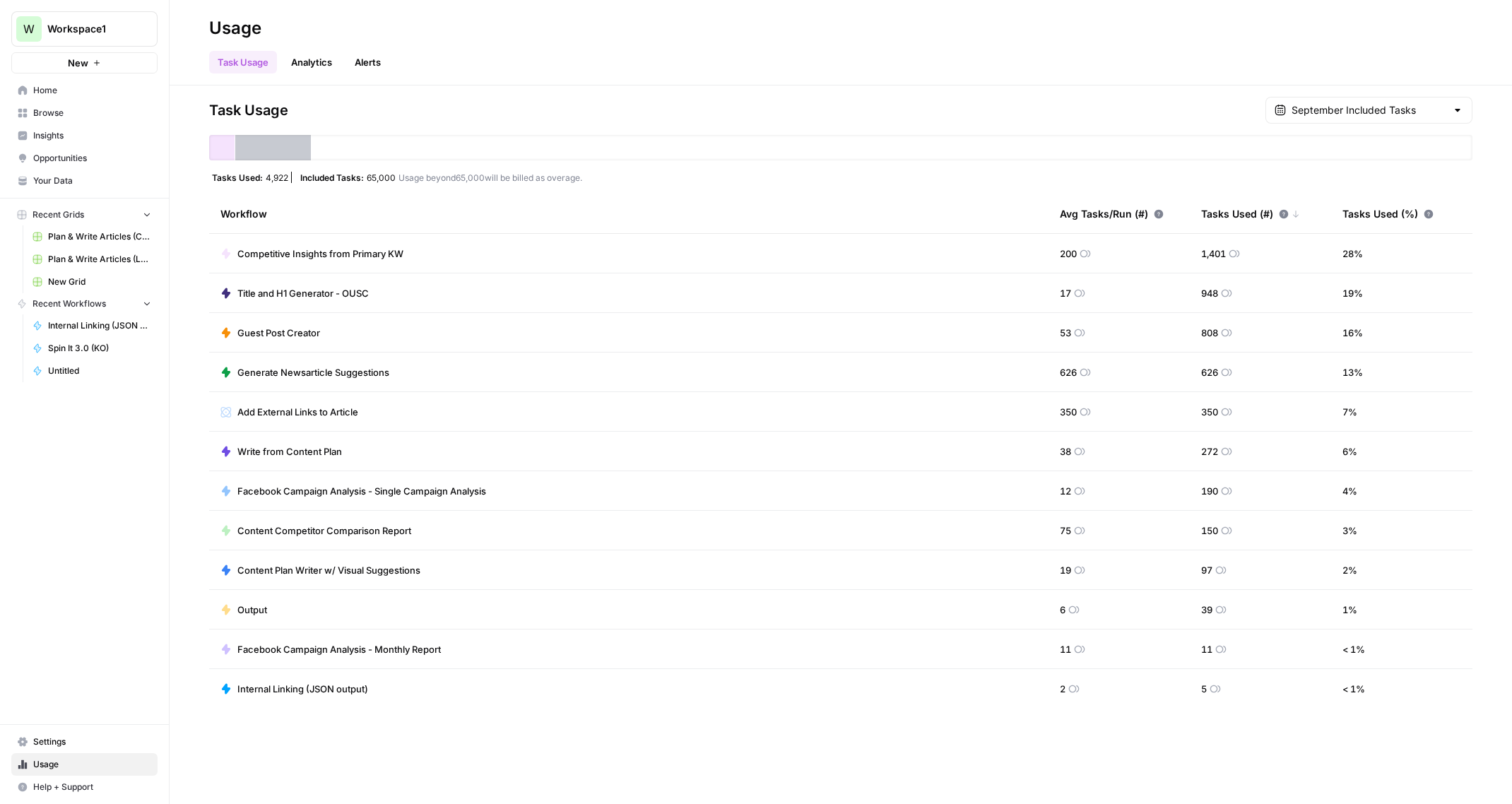
click at [64, 109] on span "Browse" at bounding box center [92, 113] width 118 height 13
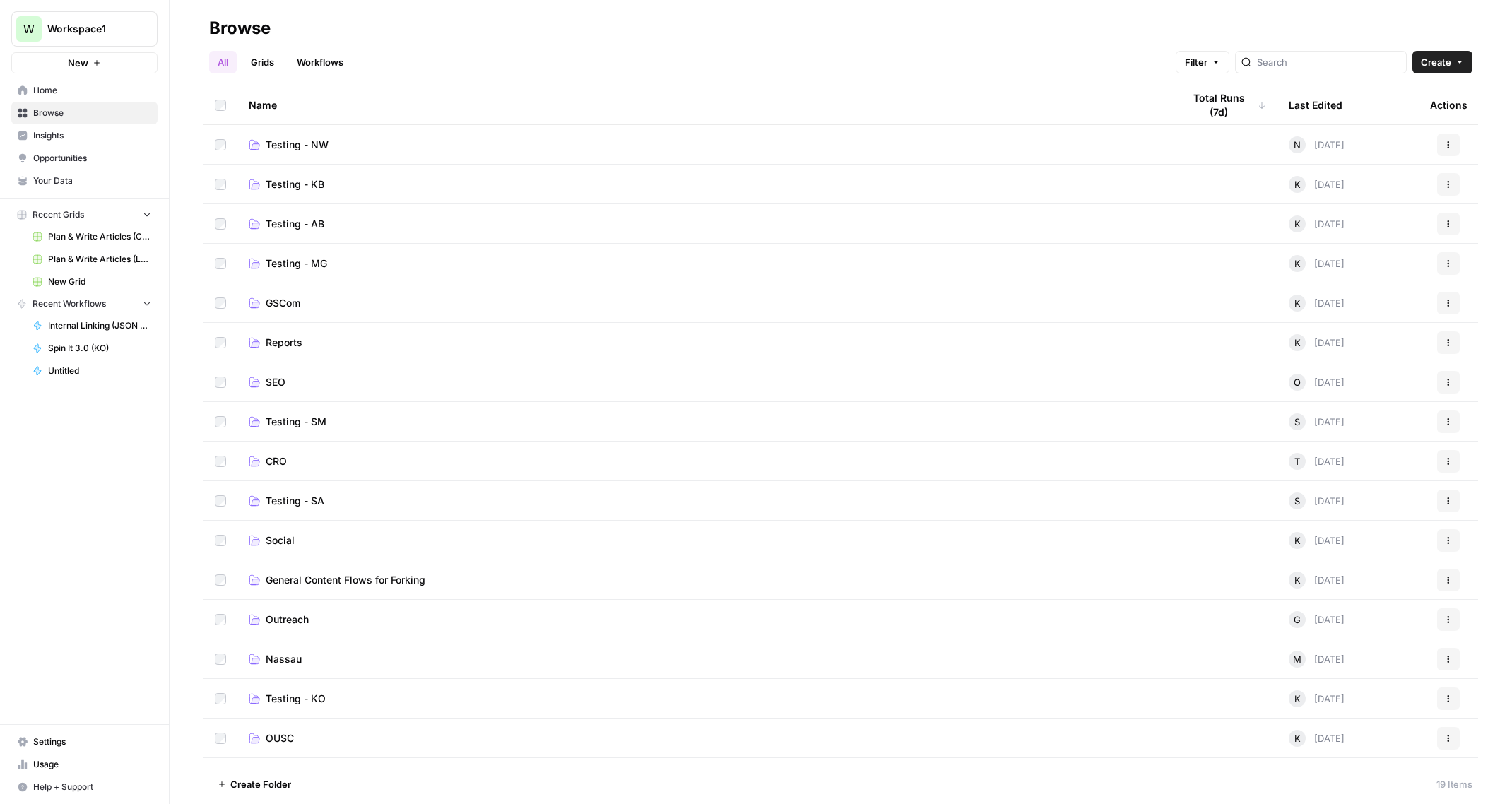
click at [303, 146] on span "Testing - NW" at bounding box center [297, 145] width 63 height 14
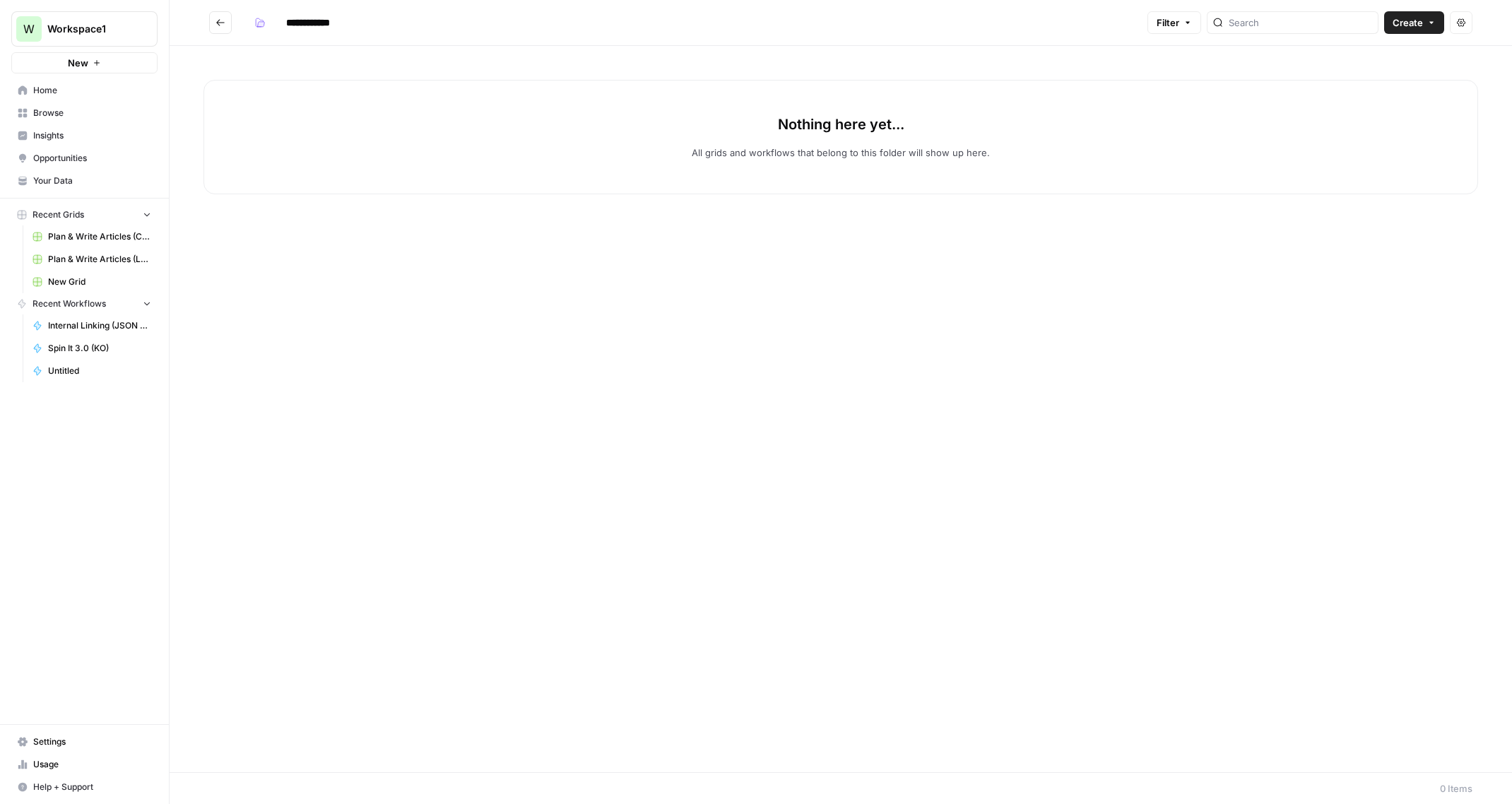
click at [223, 11] on button "Go back" at bounding box center [220, 23] width 23 height 23
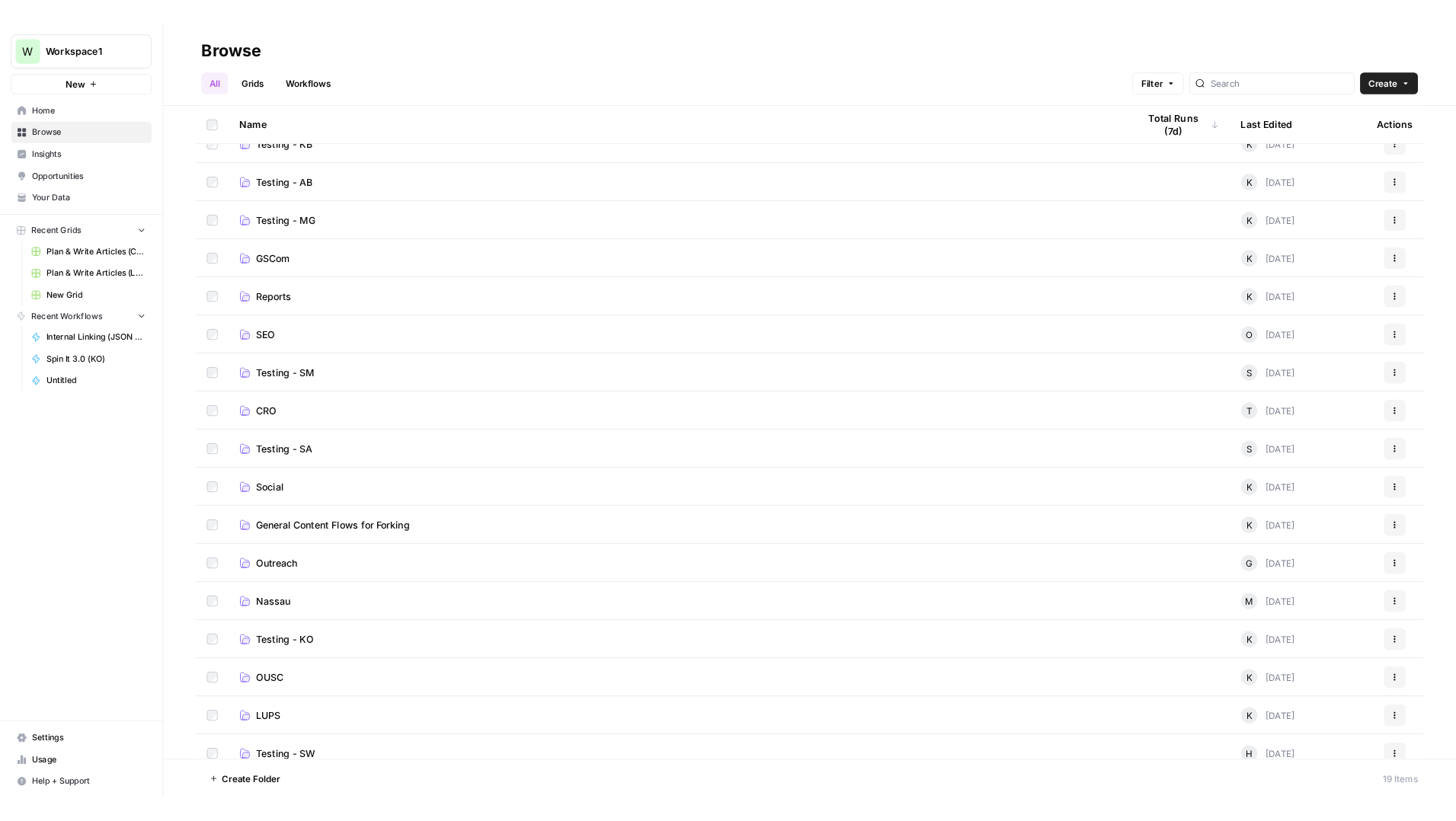
scroll to position [122, 0]
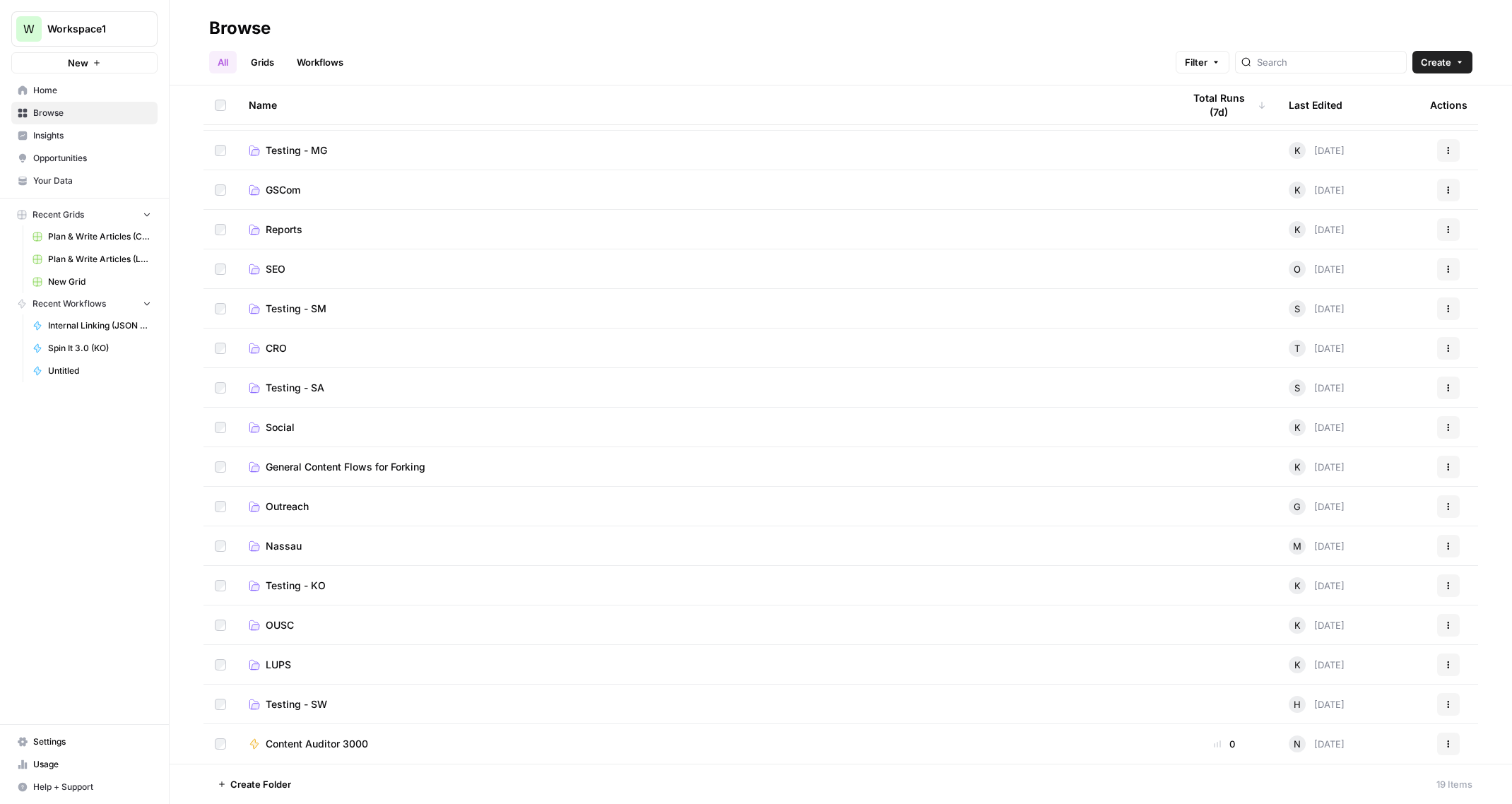
click at [52, 766] on span "Usage" at bounding box center [92, 764] width 118 height 13
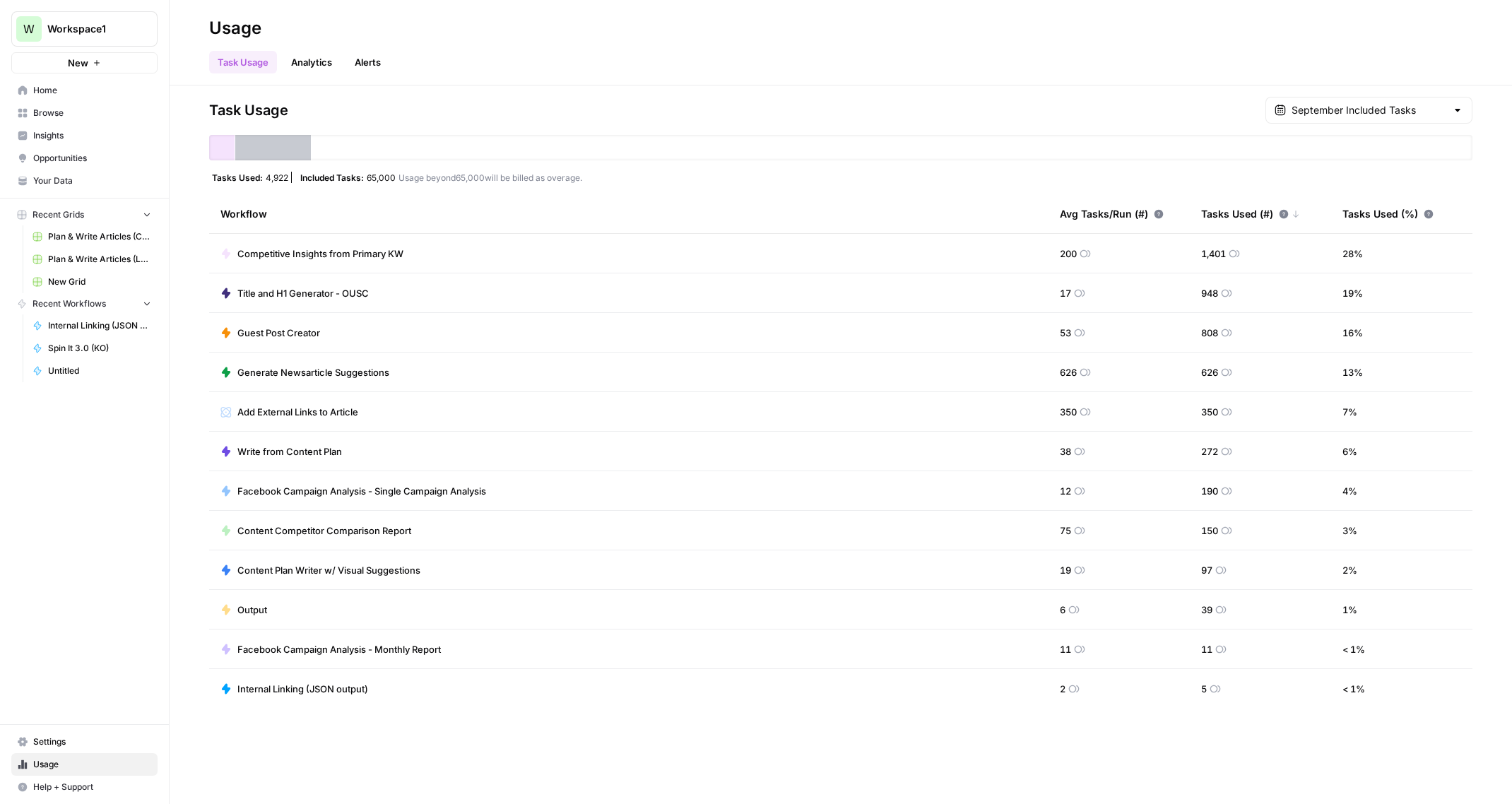
click at [313, 65] on link "Analytics" at bounding box center [312, 62] width 58 height 23
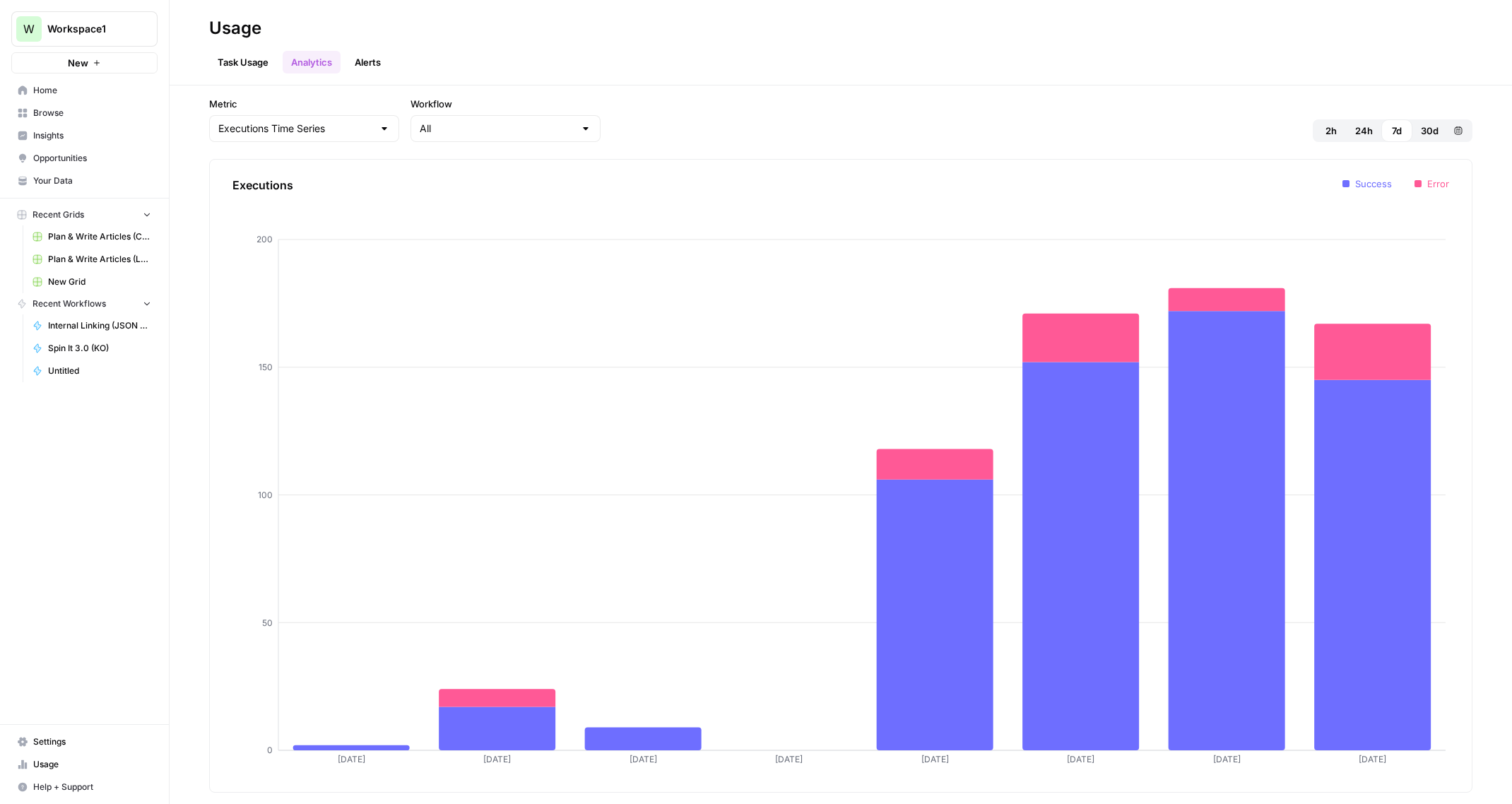
click at [1423, 133] on span "30d" at bounding box center [1429, 130] width 18 height 14
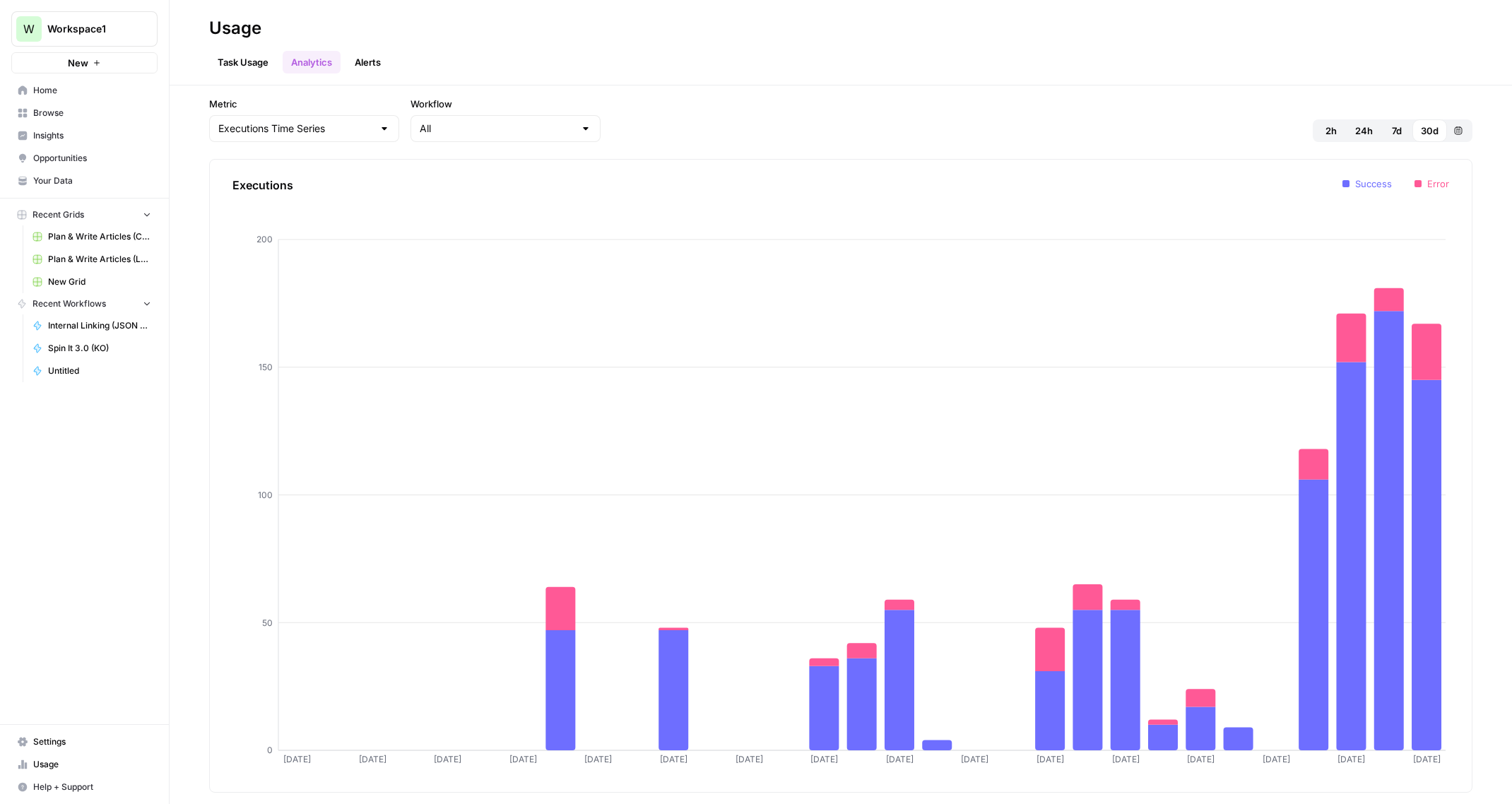
click at [379, 128] on div at bounding box center [384, 128] width 11 height 14
click at [277, 201] on span "Tasks Time Series" at bounding box center [280, 203] width 118 height 14
type input "Tasks Time Series"
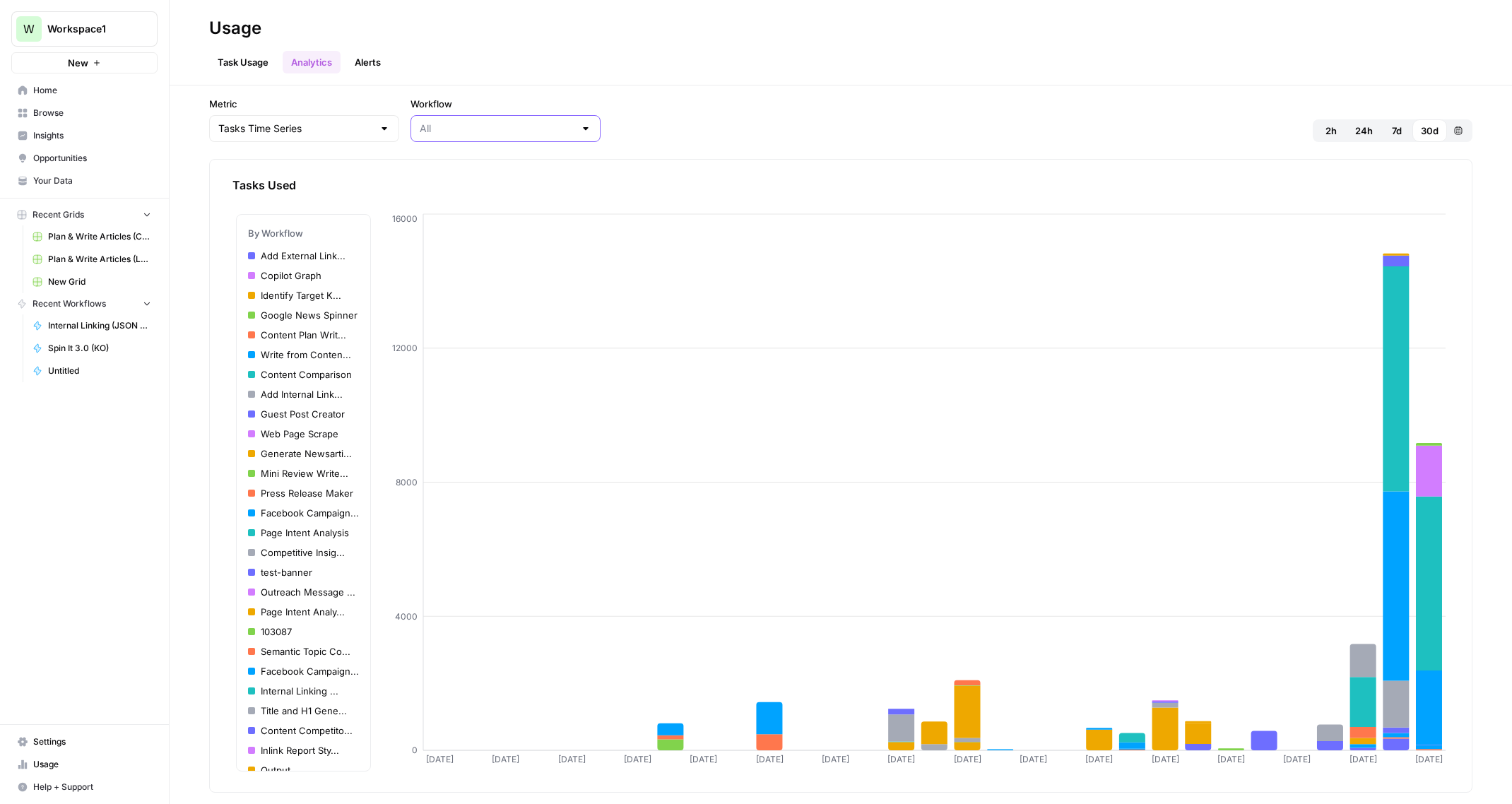
click at [420, 130] on input "Workflow" at bounding box center [497, 128] width 155 height 14
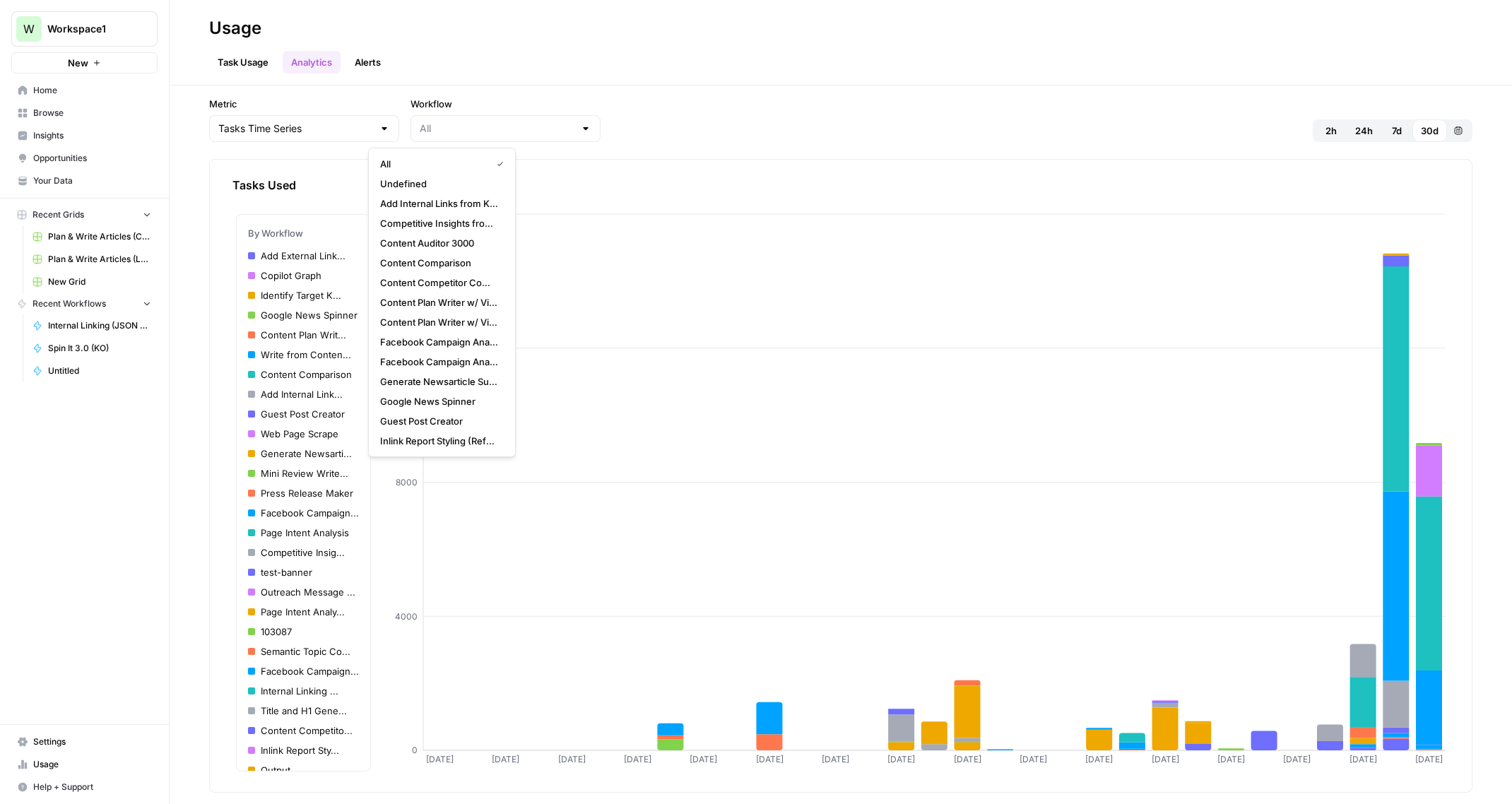
type input "All"
click at [379, 128] on div at bounding box center [384, 128] width 11 height 14
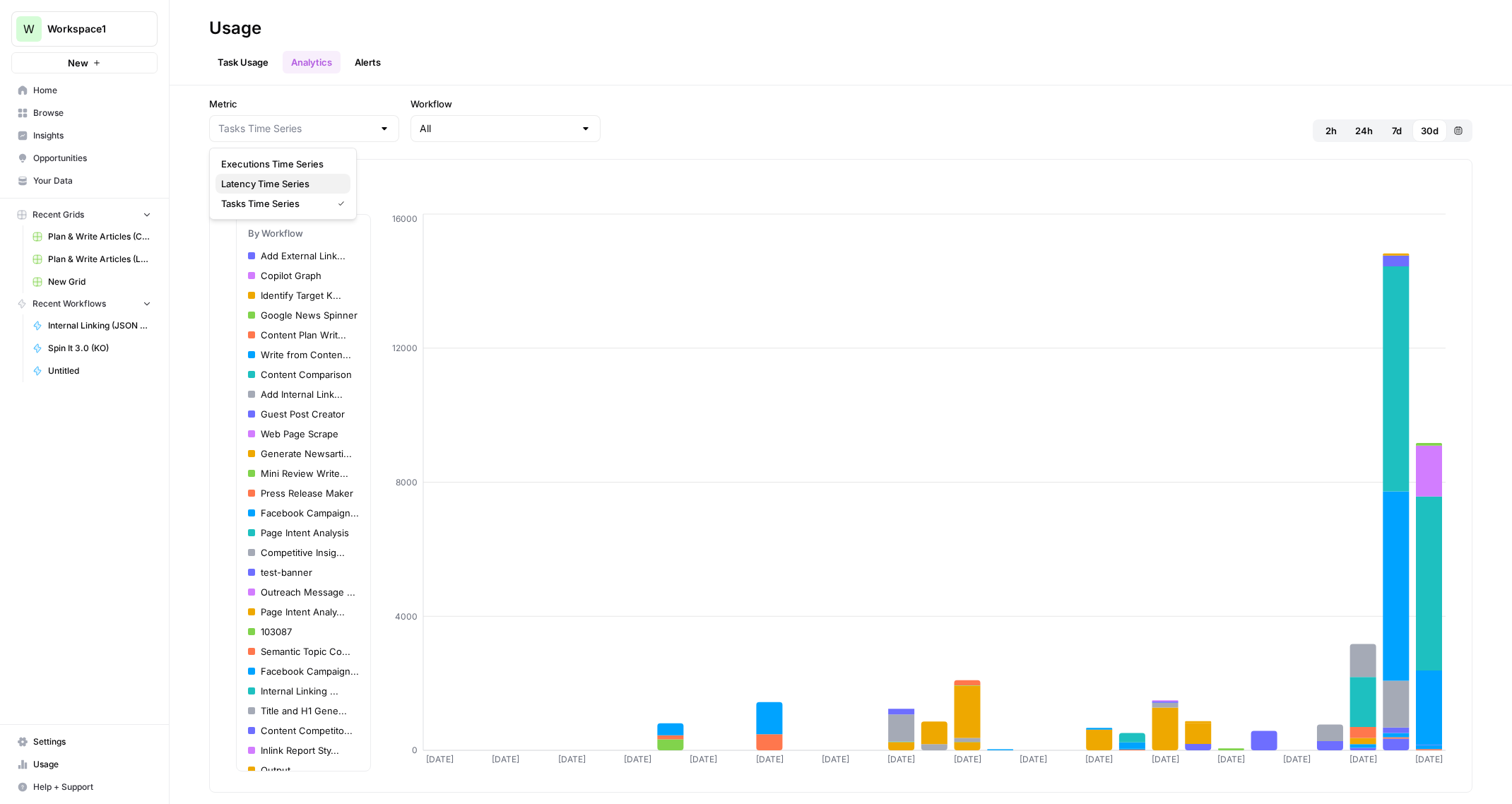
click at [284, 179] on span "Latency Time Series" at bounding box center [280, 184] width 118 height 14
type input "Latency Time Series"
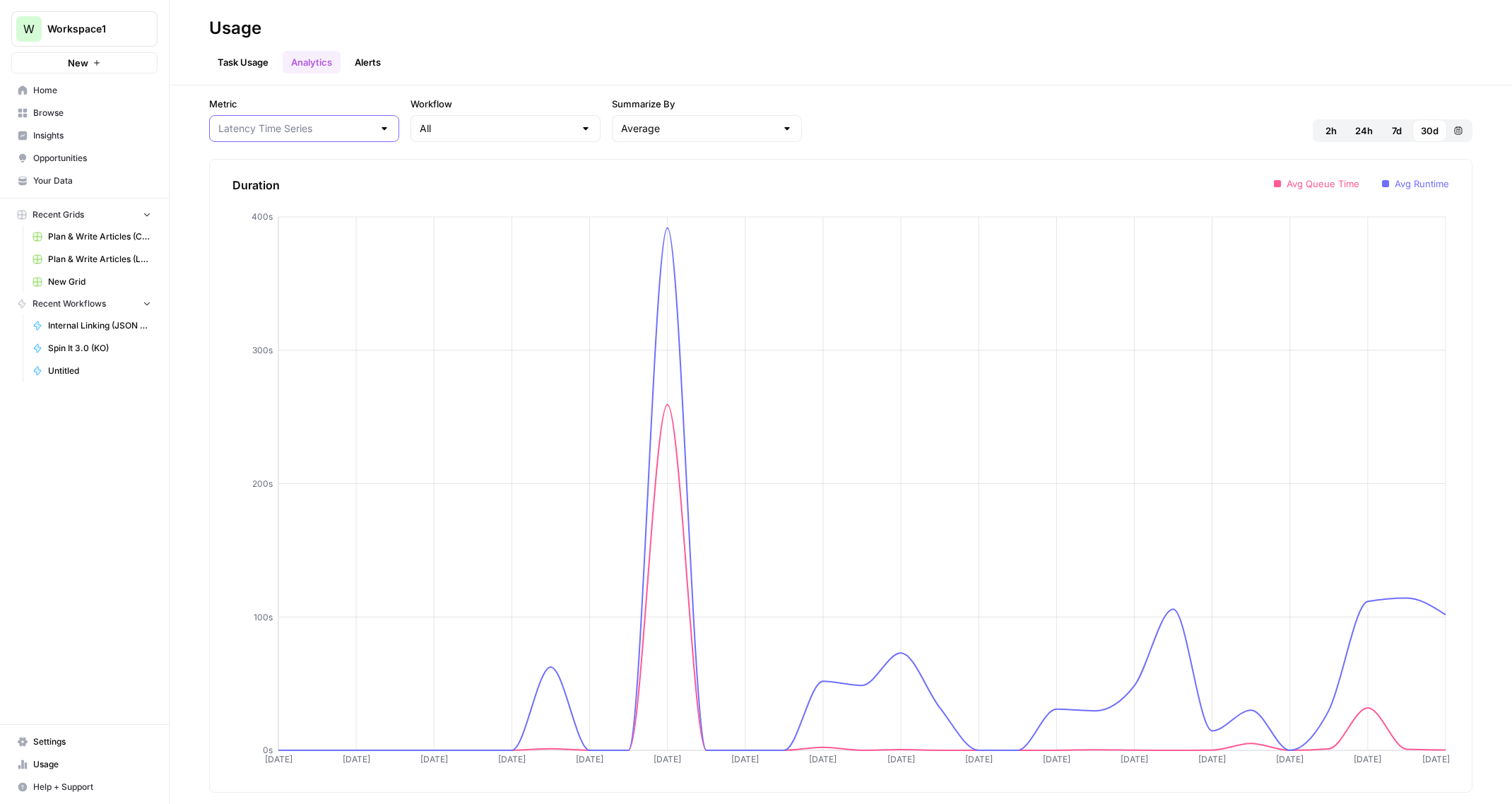
click at [320, 131] on input "Metric" at bounding box center [296, 128] width 155 height 14
click at [297, 163] on span "Executions Time Series" at bounding box center [280, 164] width 118 height 14
type input "Executions Time Series"
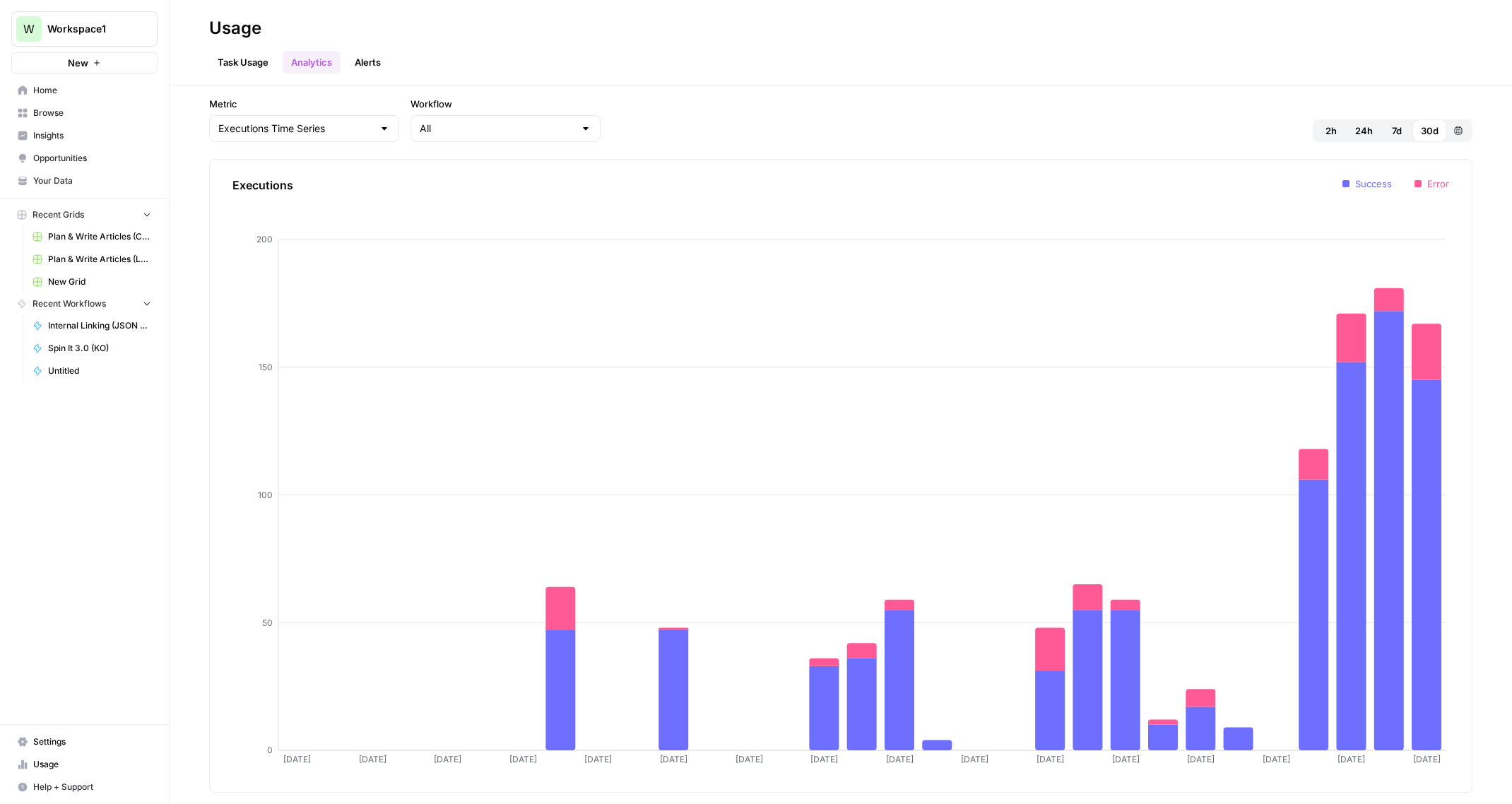
click at [52, 113] on span "Browse" at bounding box center [92, 113] width 118 height 13
